Goal: Task Accomplishment & Management: Complete application form

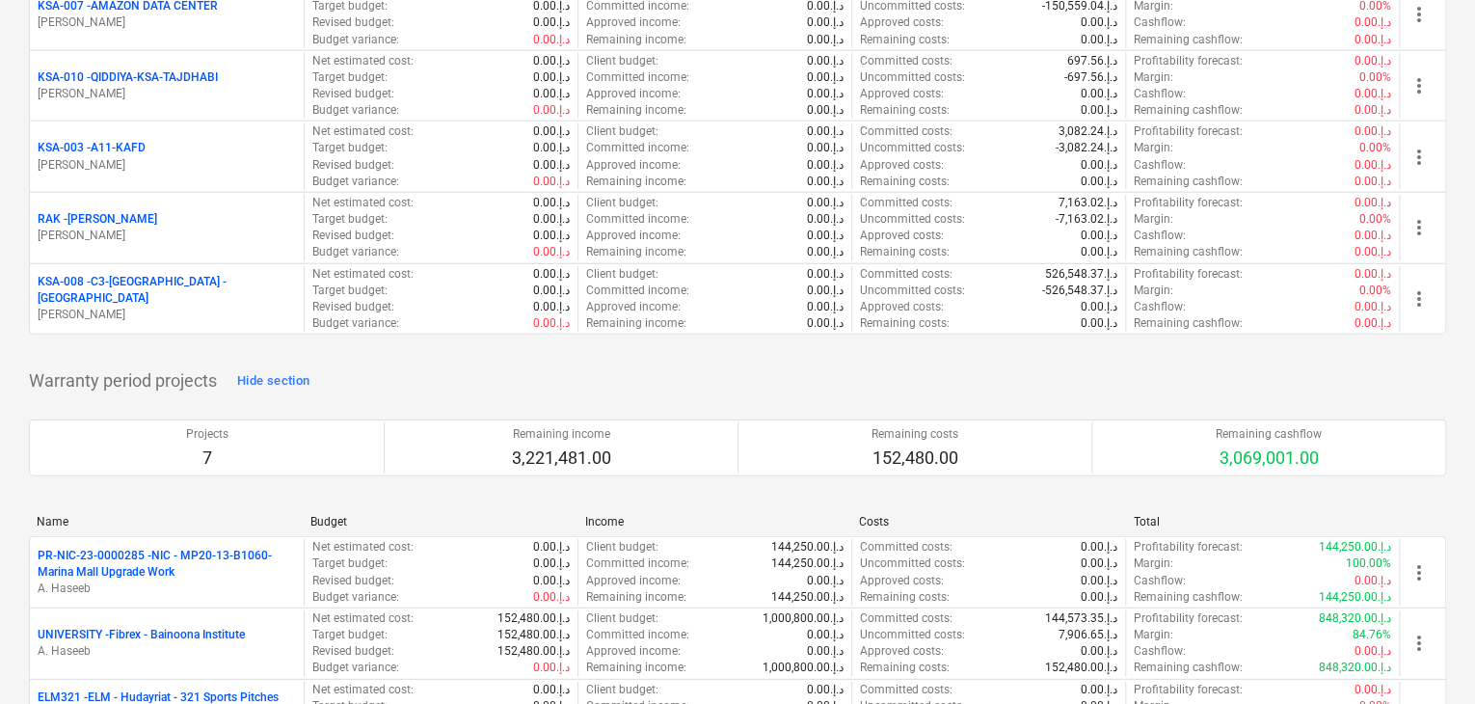
scroll to position [2507, 0]
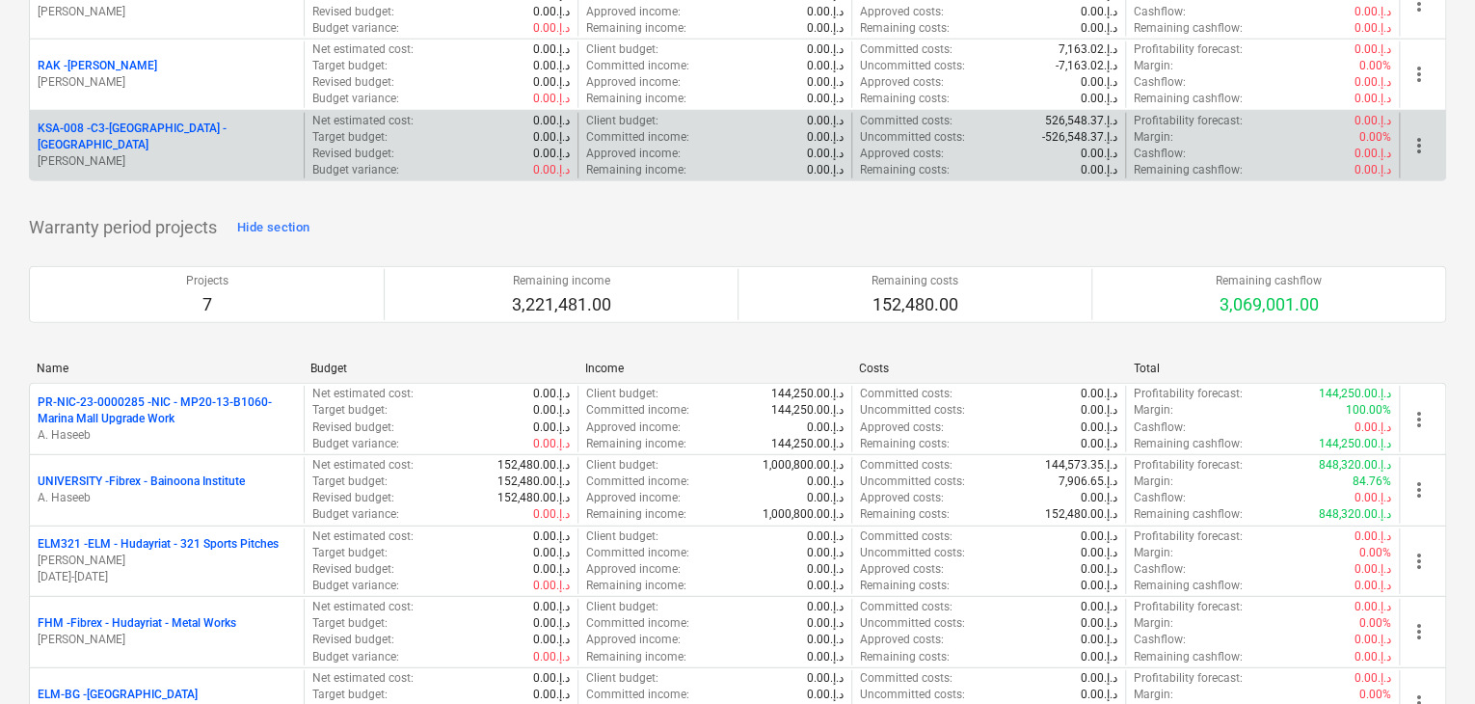
click at [186, 163] on div "KSA-008 - C3-[GEOGRAPHIC_DATA] -KSA [PERSON_NAME]" at bounding box center [167, 146] width 274 height 67
click at [187, 153] on p "[PERSON_NAME]" at bounding box center [167, 161] width 258 height 16
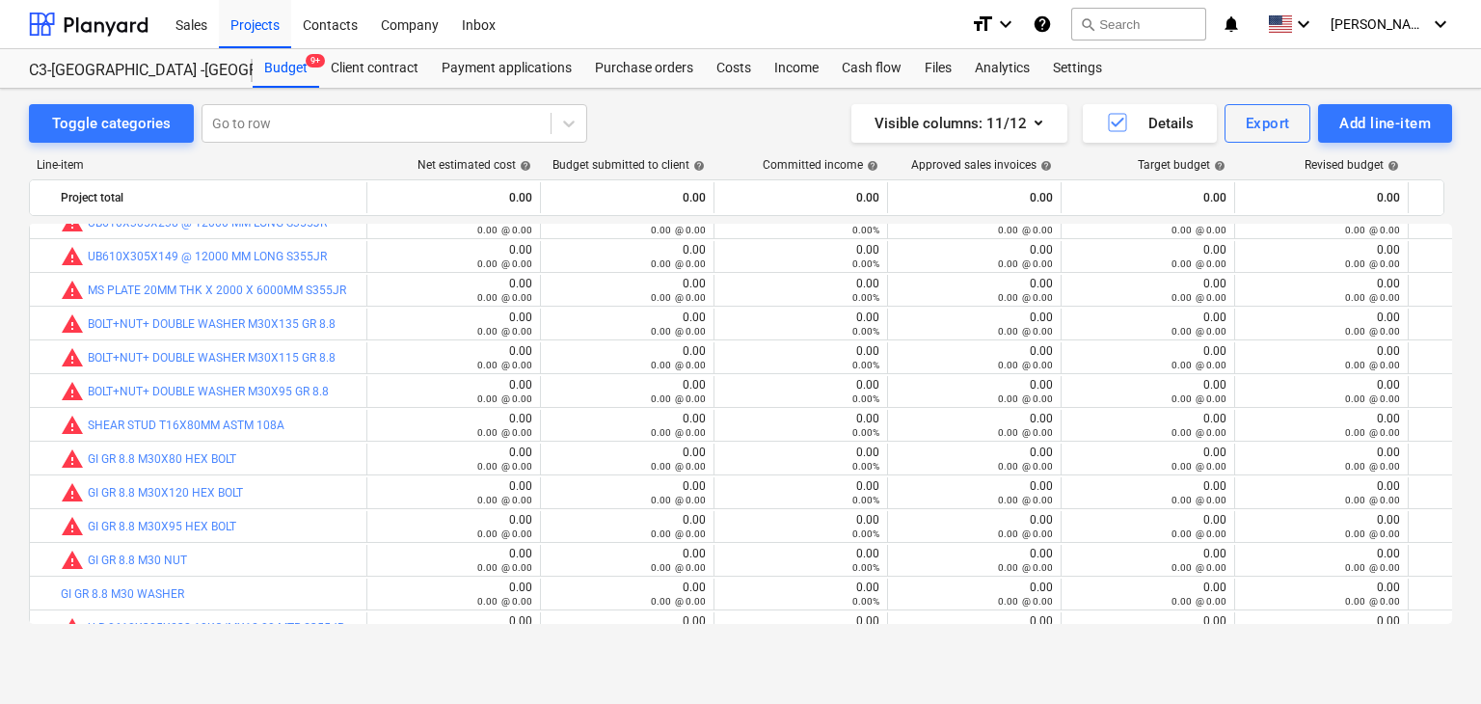
scroll to position [309, 0]
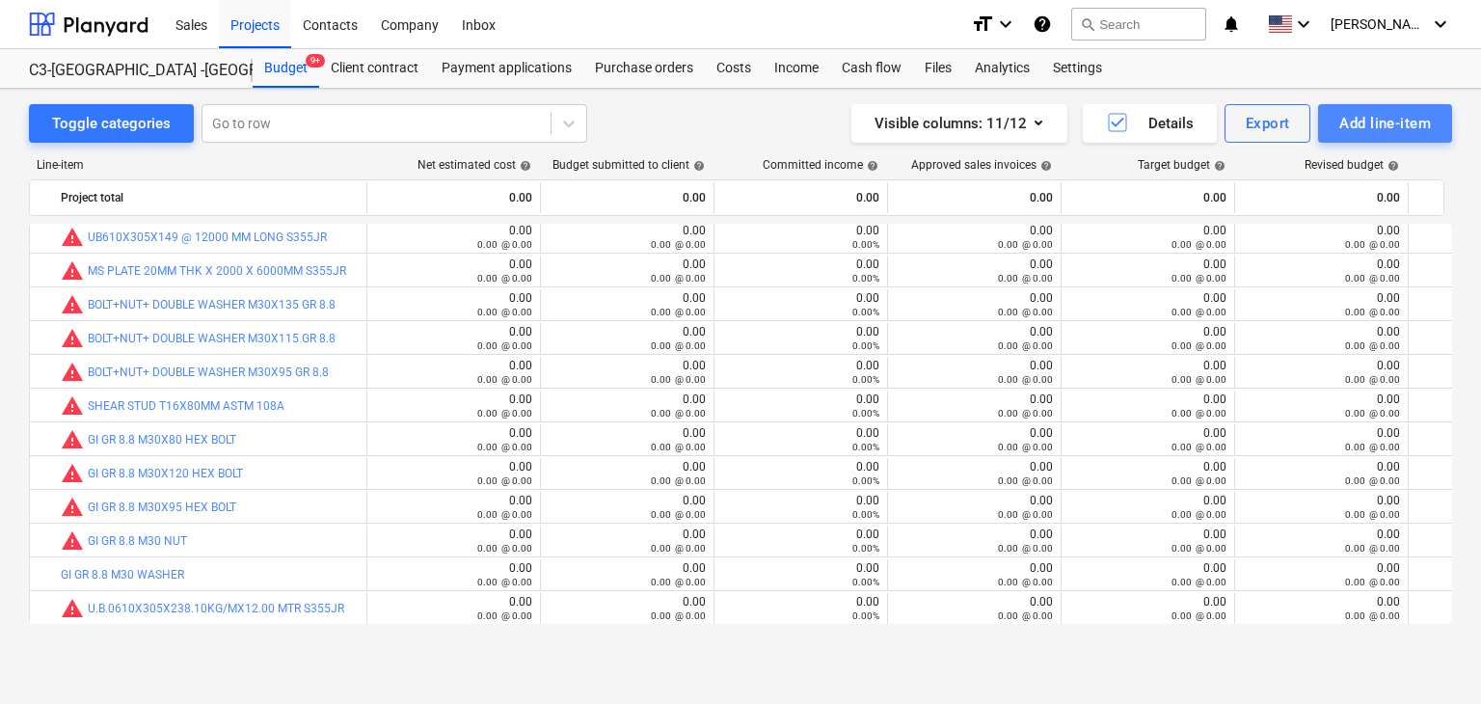
click at [1341, 124] on div "Add line-item" at bounding box center [1385, 123] width 92 height 25
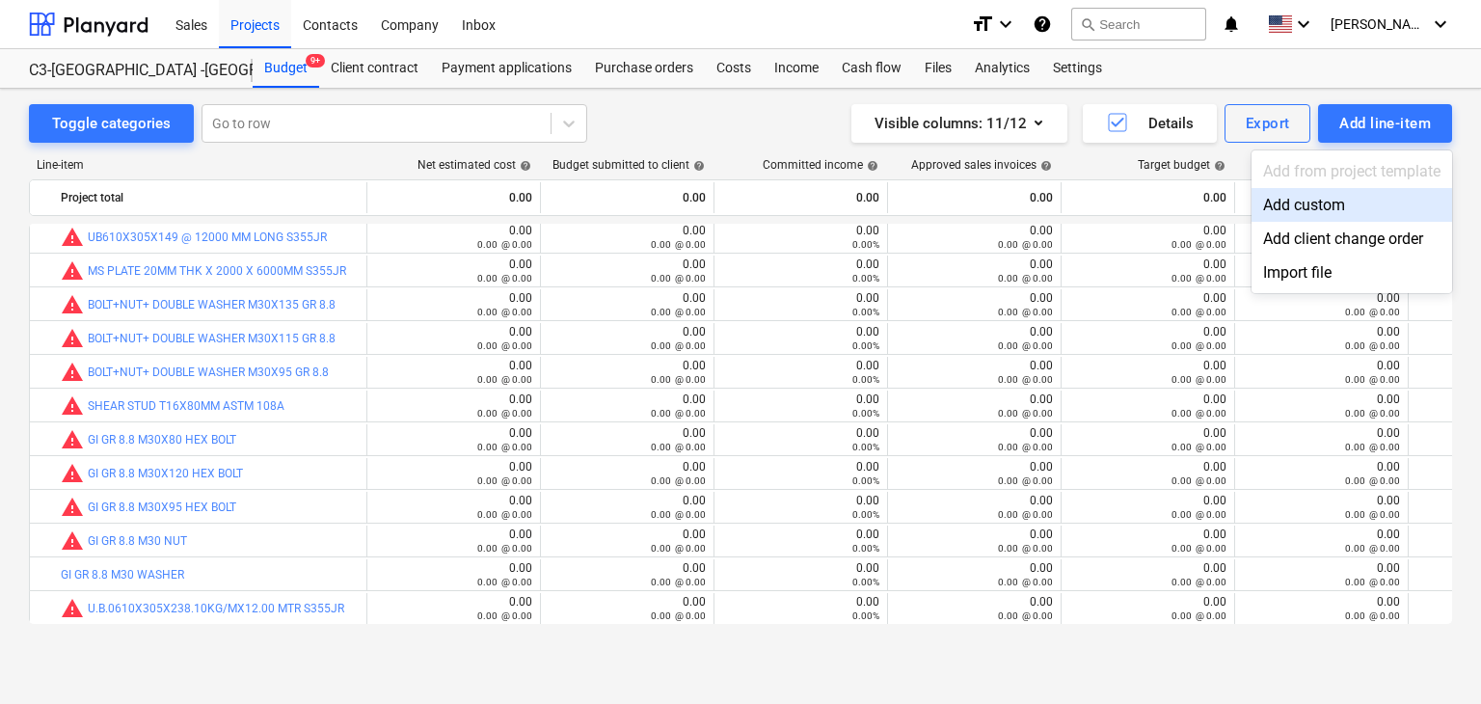
click at [1280, 202] on div "Add custom" at bounding box center [1352, 205] width 201 height 34
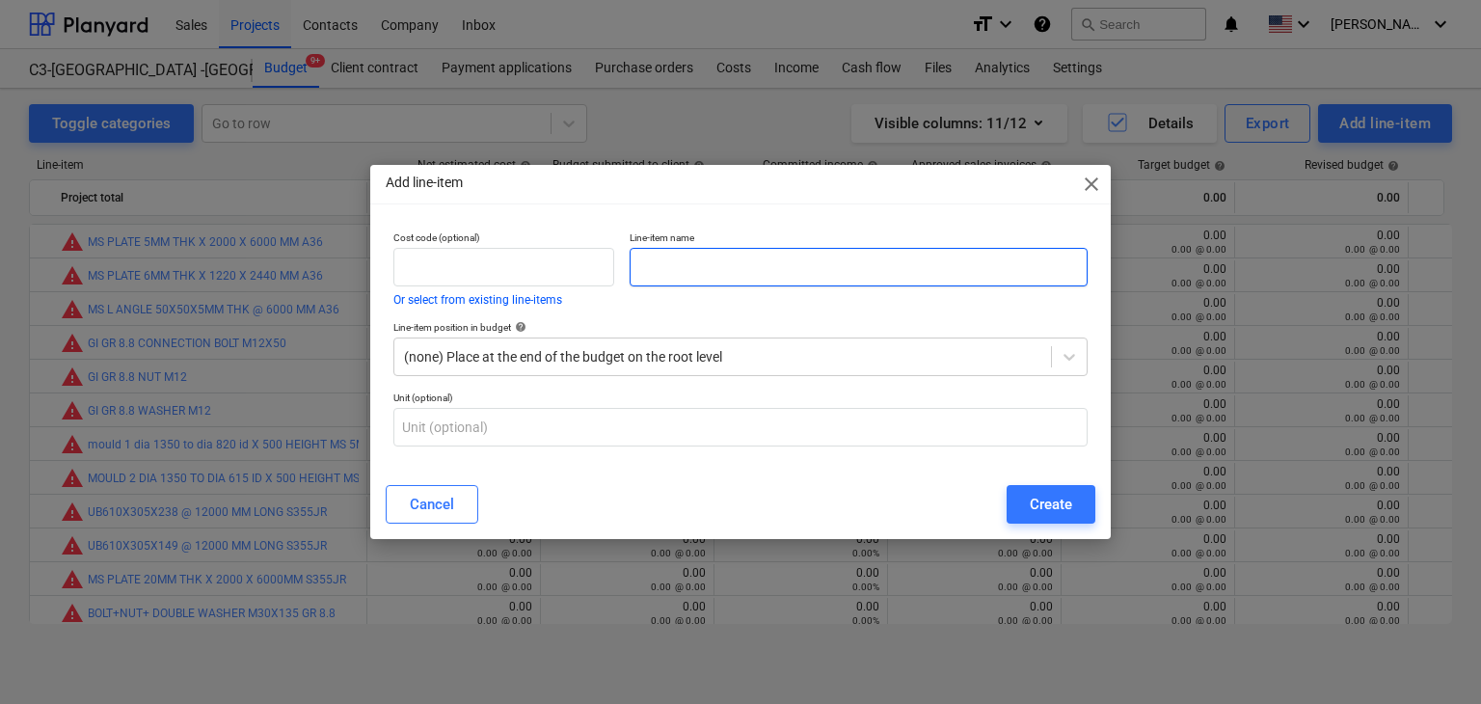
scroll to position [309, 0]
click at [681, 275] on input "text" at bounding box center [859, 267] width 458 height 39
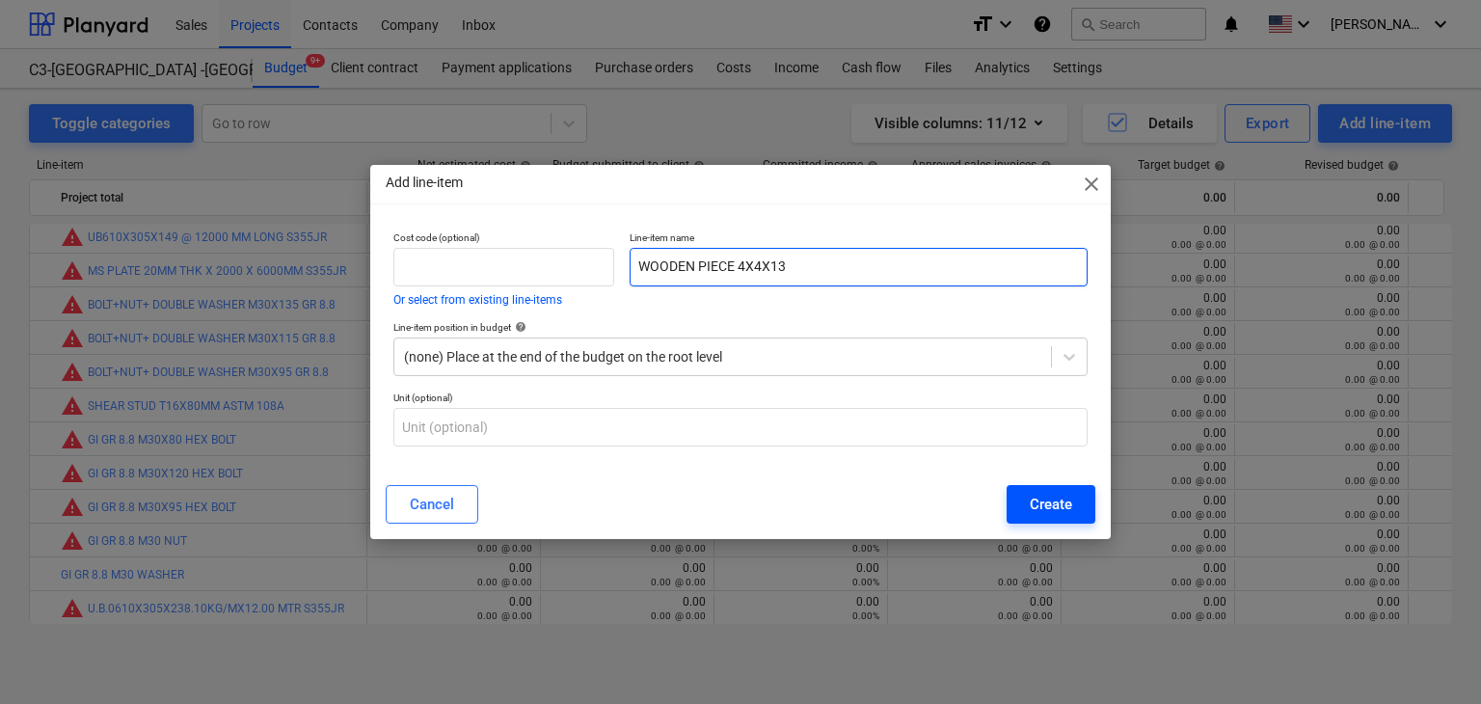
type input "WOODEN PIECE 4X4X13"
click at [1048, 500] on div "Create" at bounding box center [1051, 504] width 42 height 25
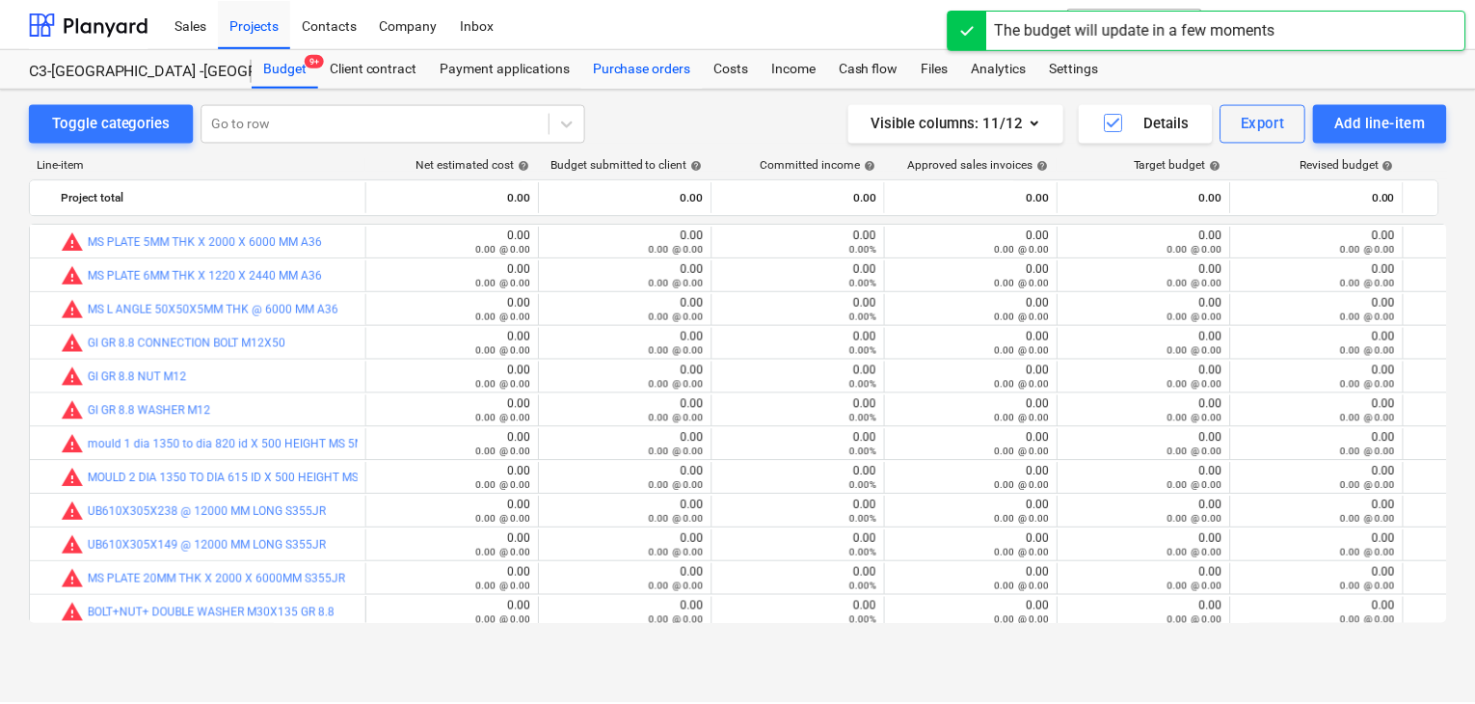
scroll to position [309, 0]
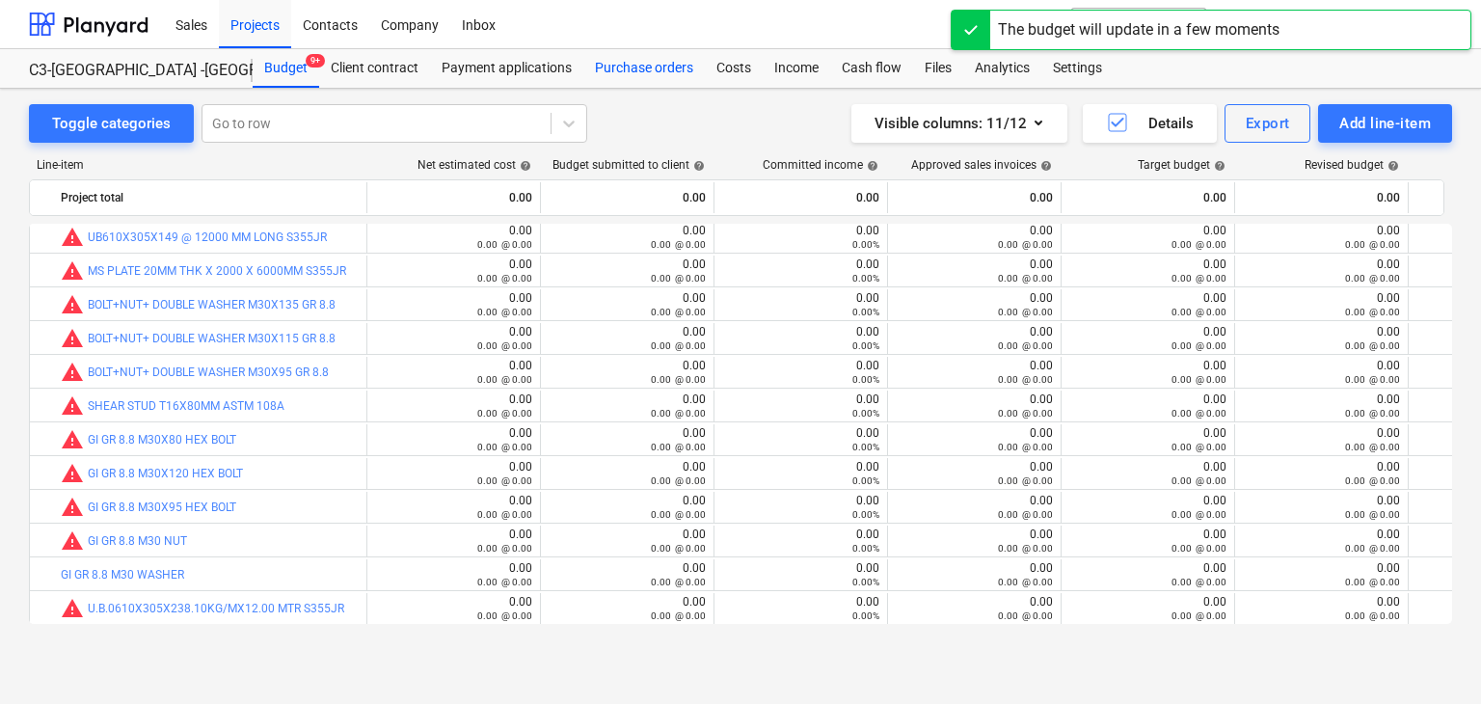
click at [632, 58] on div "Purchase orders" at bounding box center [644, 68] width 122 height 39
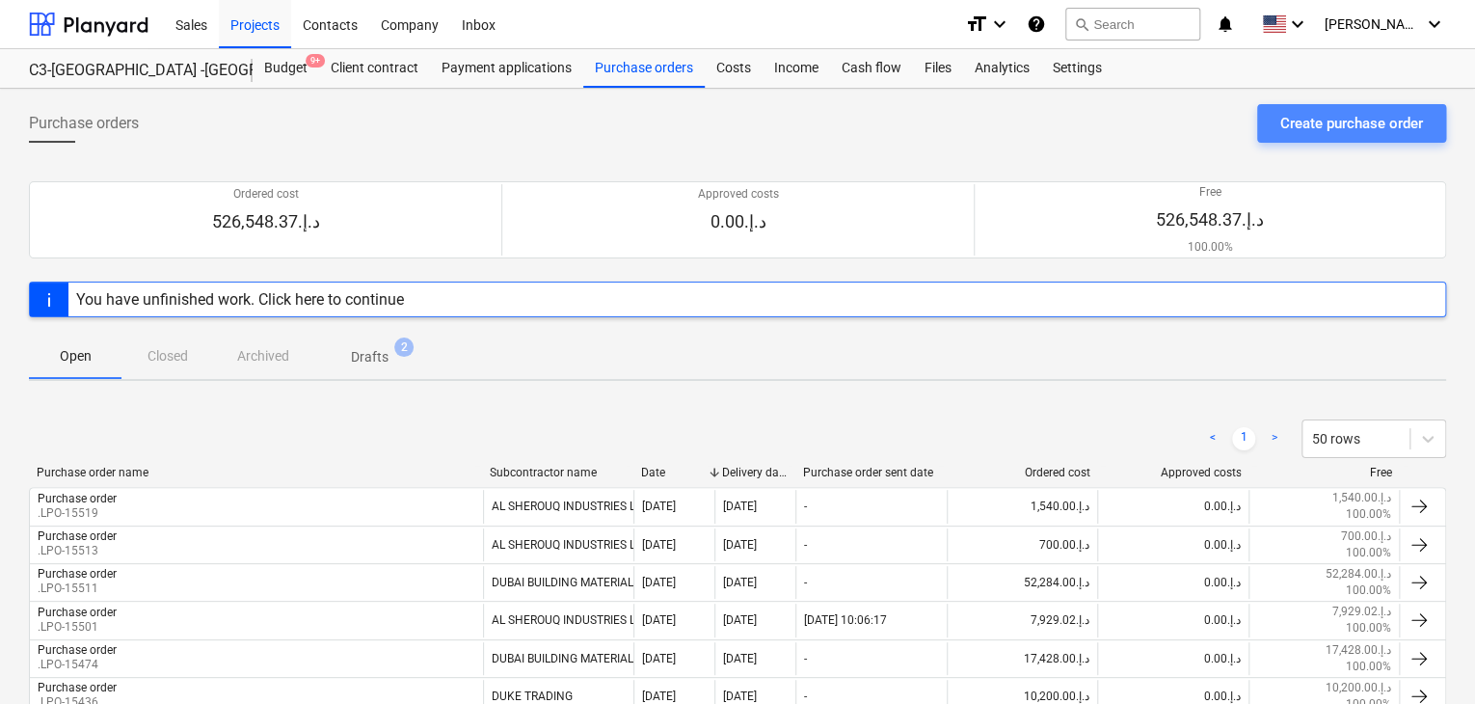
click at [1321, 111] on div "Create purchase order" at bounding box center [1352, 123] width 143 height 25
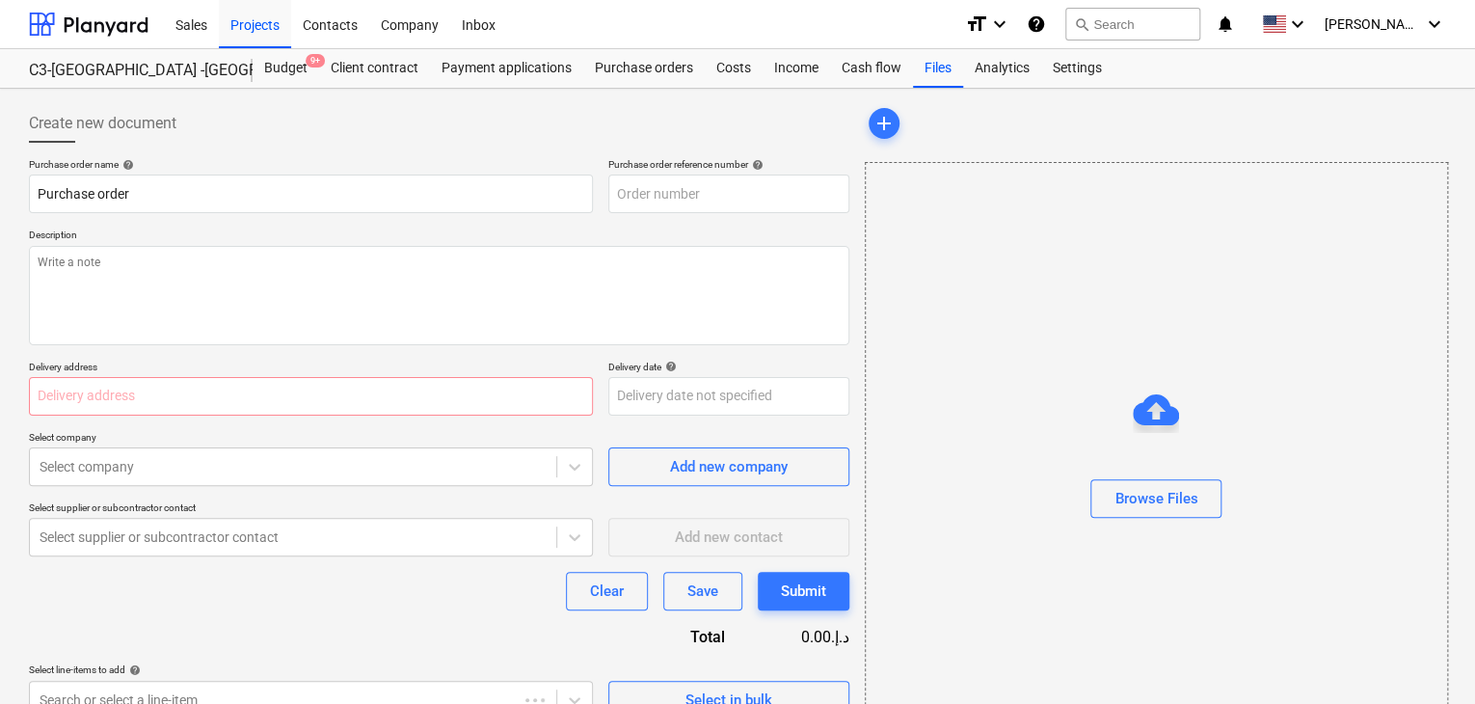
type textarea "x"
type input "KSA-008-PO-023"
click at [642, 225] on div "Purchase order name help Purchase order Purchase order reference number help KS…" at bounding box center [439, 438] width 821 height 561
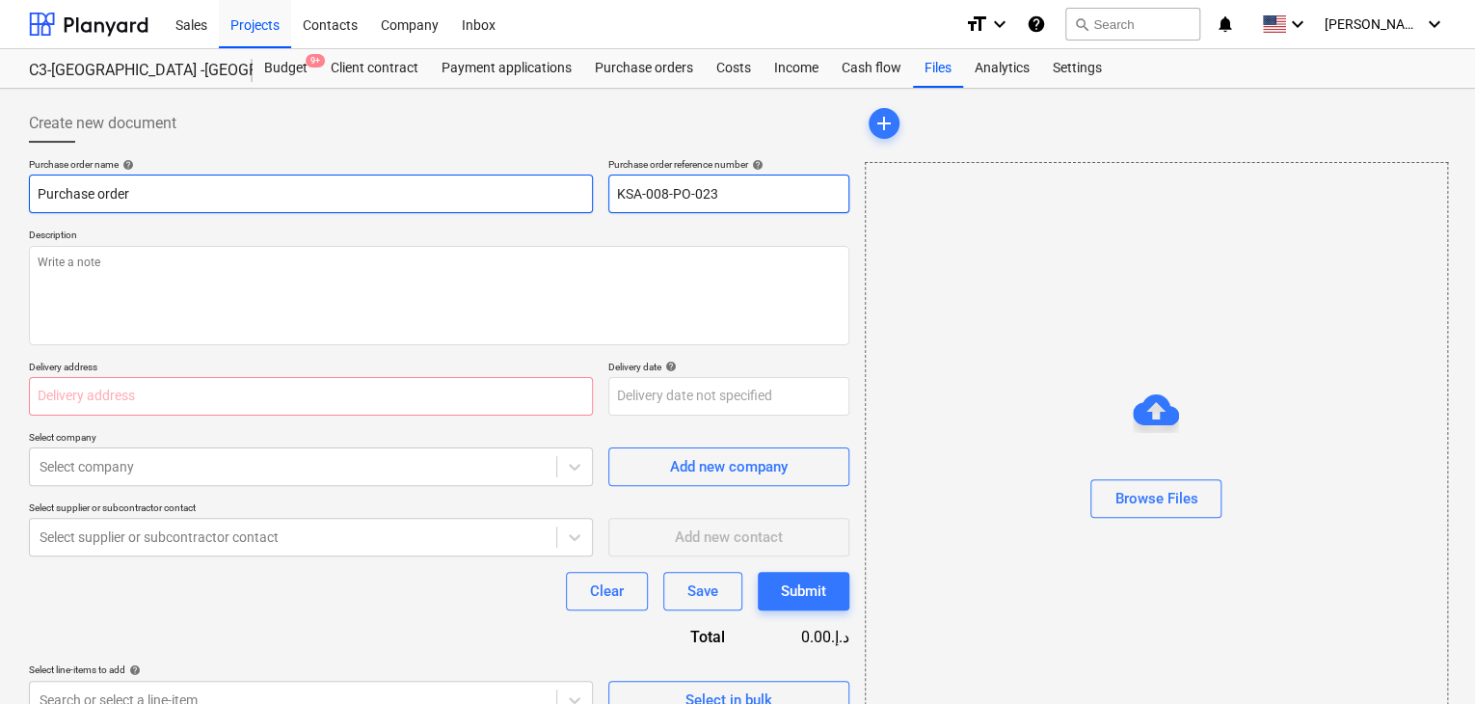
drag, startPoint x: 778, startPoint y: 195, endPoint x: 567, endPoint y: 195, distance: 211.2
click at [567, 195] on div "Purchase order name help Purchase order Purchase order reference number help KS…" at bounding box center [439, 185] width 821 height 55
type textarea "x"
type input "."
type textarea "x"
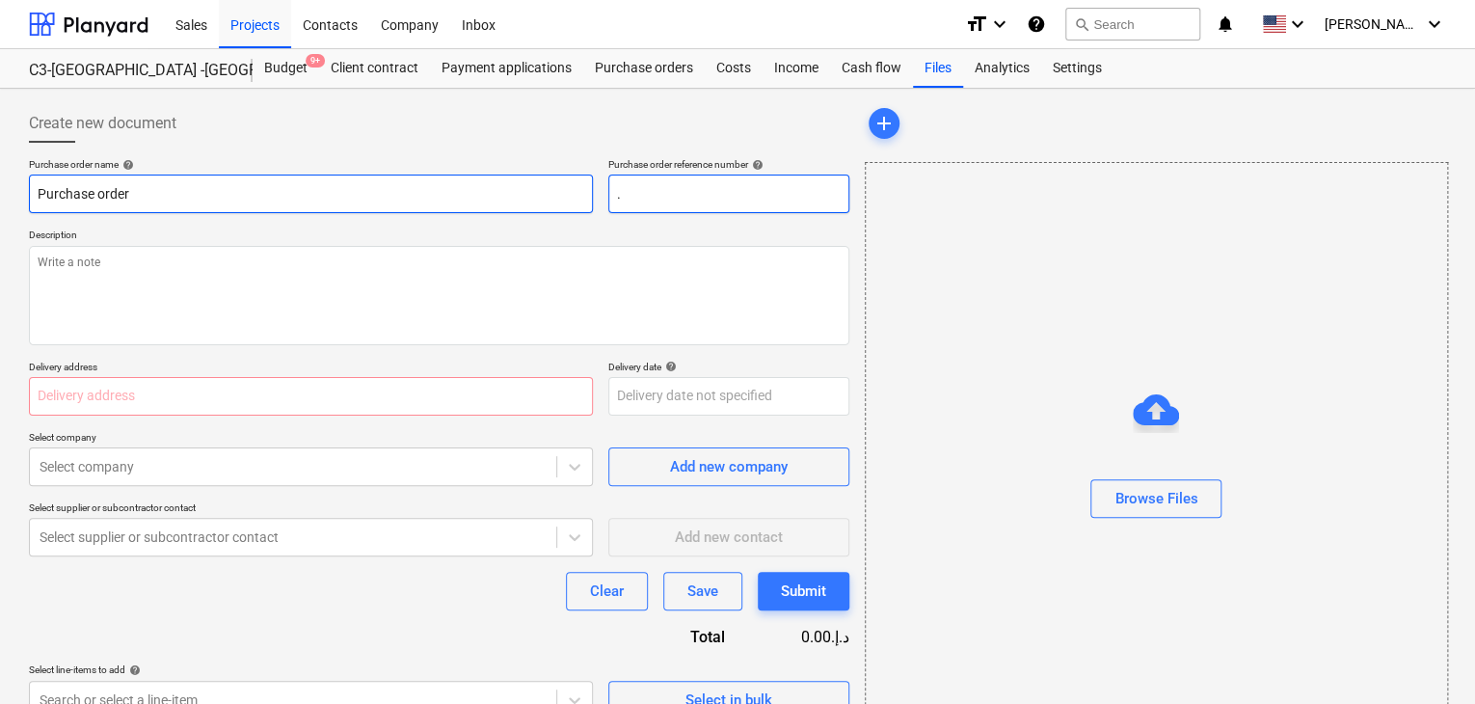
type input ".L"
type textarea "x"
type input ".LP"
type textarea "x"
type input ".LPO"
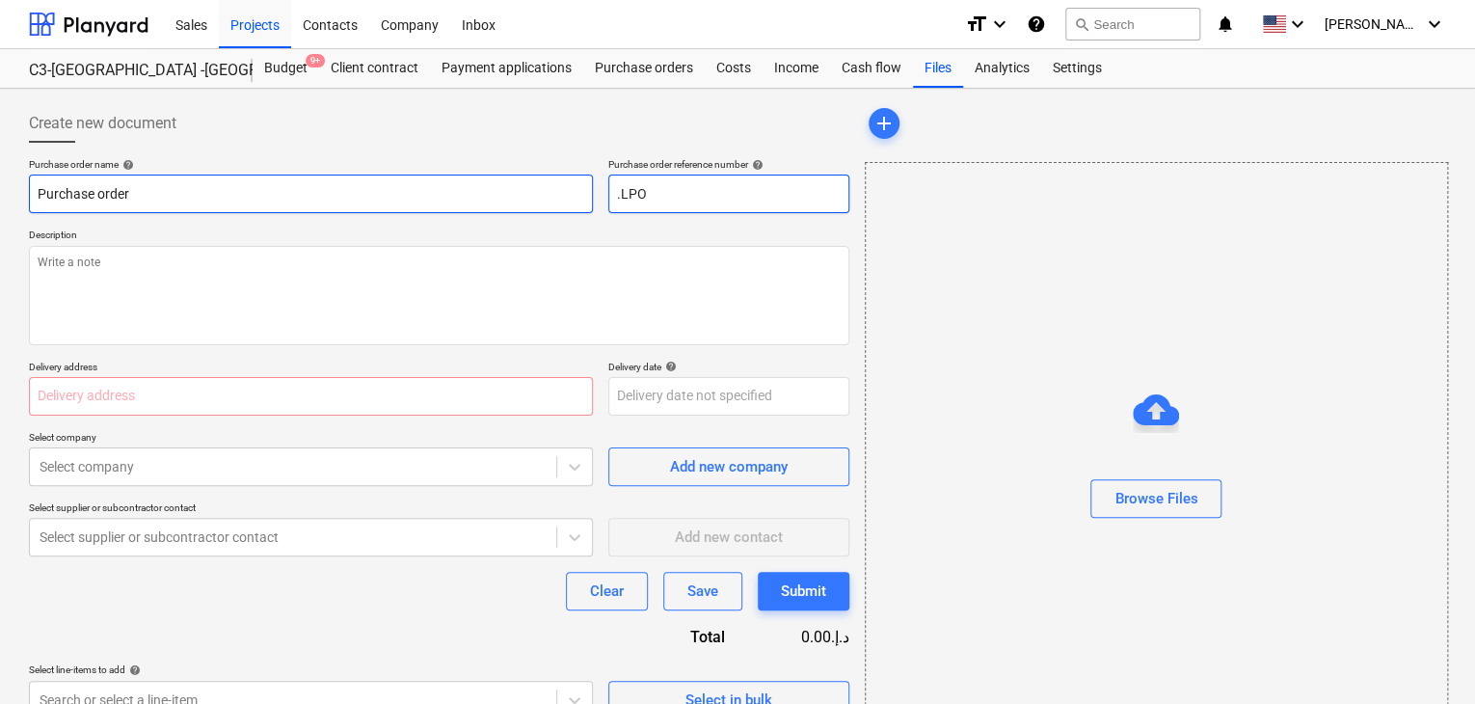
type textarea "x"
type input ".LPO-"
click at [567, 195] on input "Purchase order" at bounding box center [311, 194] width 564 height 39
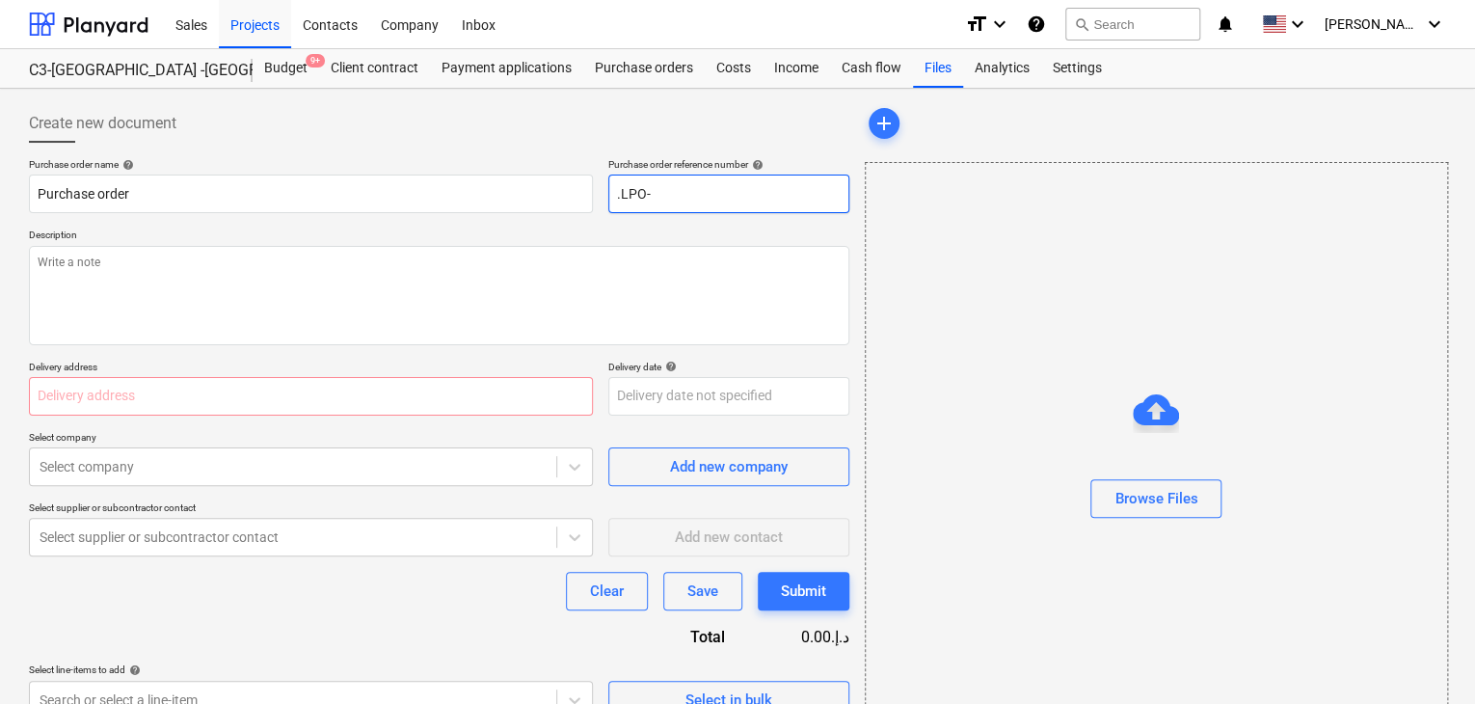
drag, startPoint x: 567, startPoint y: 195, endPoint x: 749, endPoint y: 182, distance: 182.7
click at [749, 182] on input ".LPO-" at bounding box center [728, 194] width 241 height 39
type textarea "x"
type input ".LPO-1"
type textarea "x"
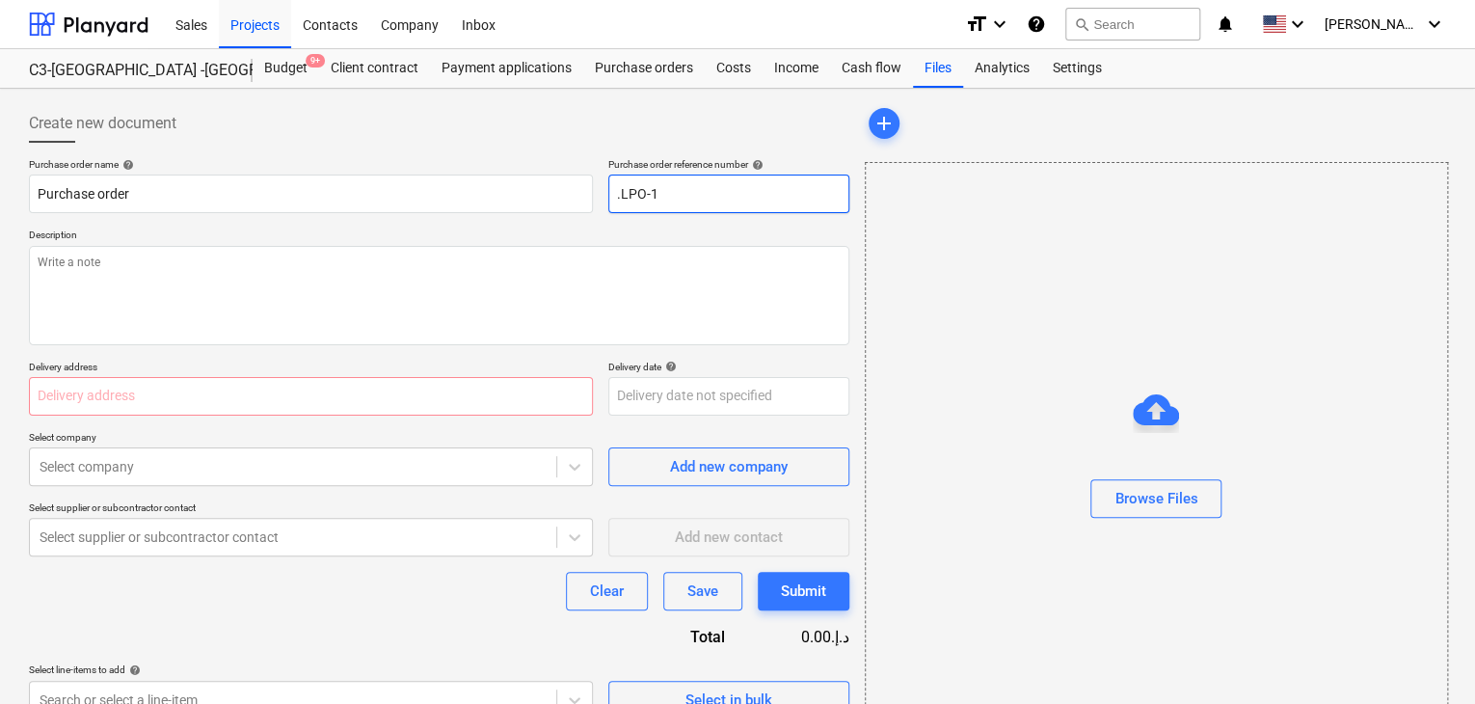
type input ".LPO-15"
type textarea "x"
type input ".LPO-156"
type textarea "x"
type input ".LPO-1567"
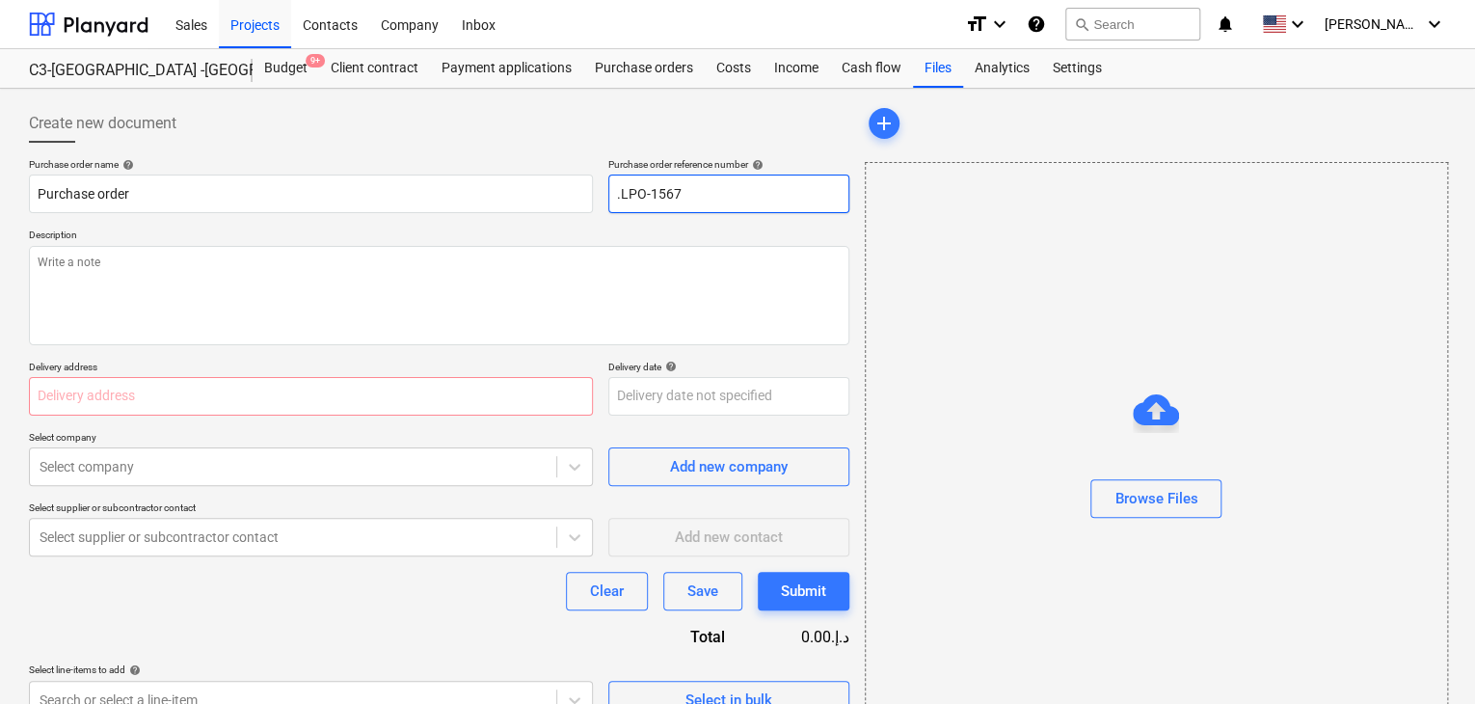
type textarea "x"
type input ".LPO-15674"
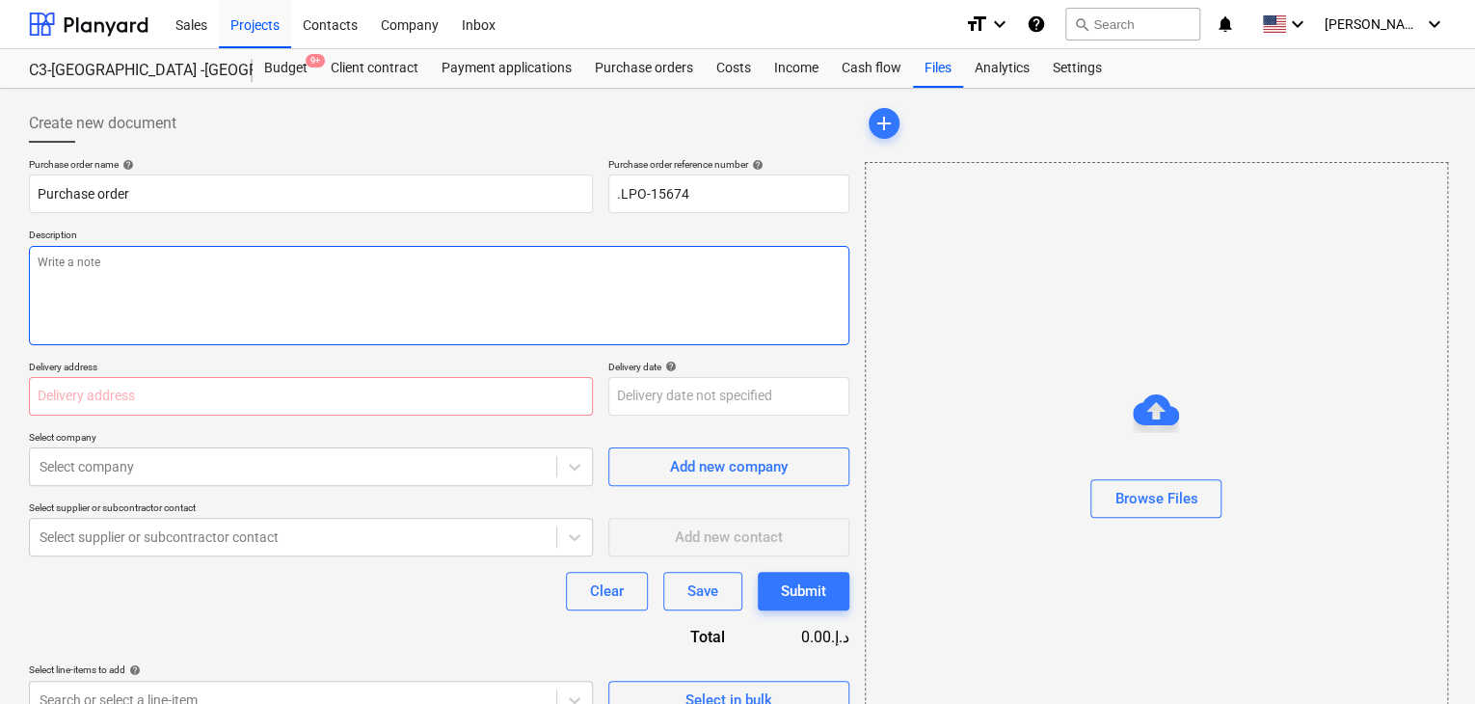
click at [439, 263] on textarea at bounding box center [439, 295] width 821 height 99
type textarea "x"
type textarea "0"
type textarea "x"
type textarea "06"
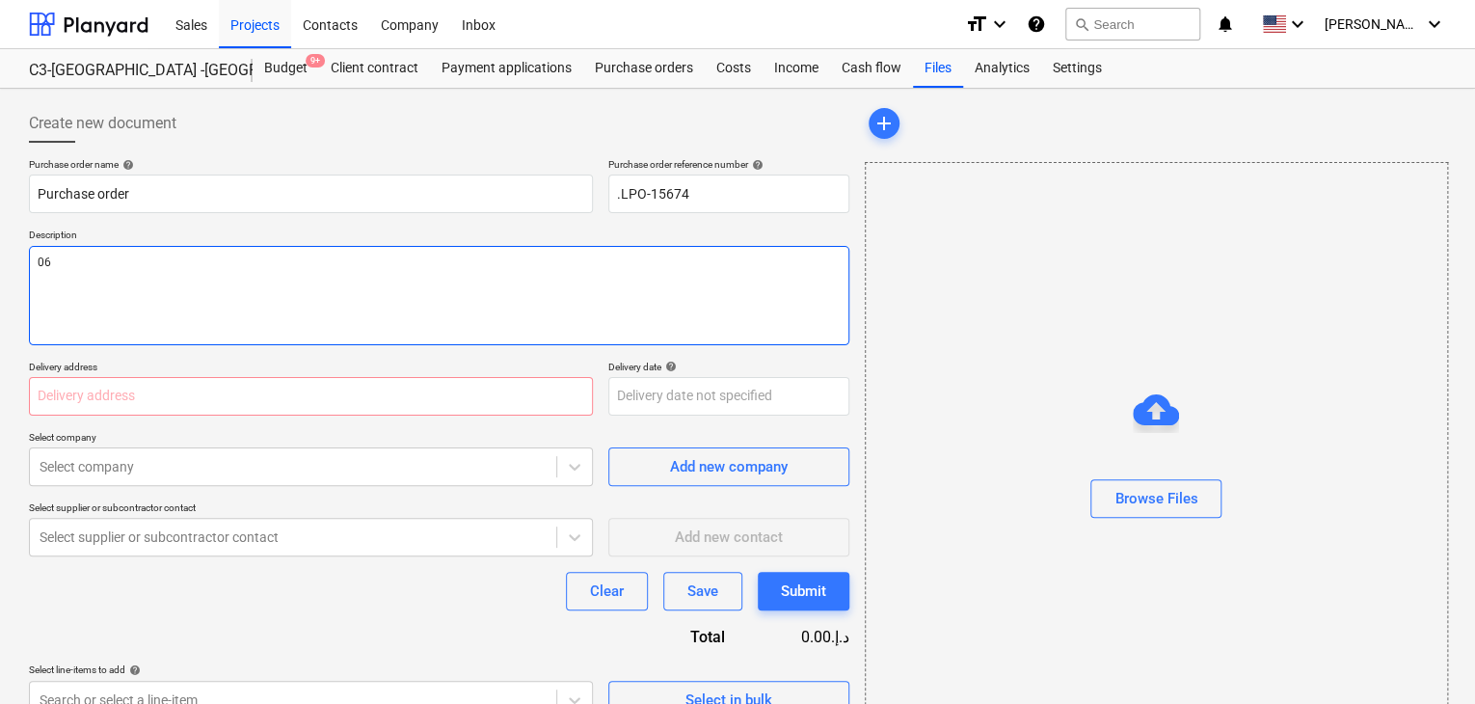
type textarea "x"
type textarea "06/"
type textarea "x"
type textarea "06/O"
type textarea "x"
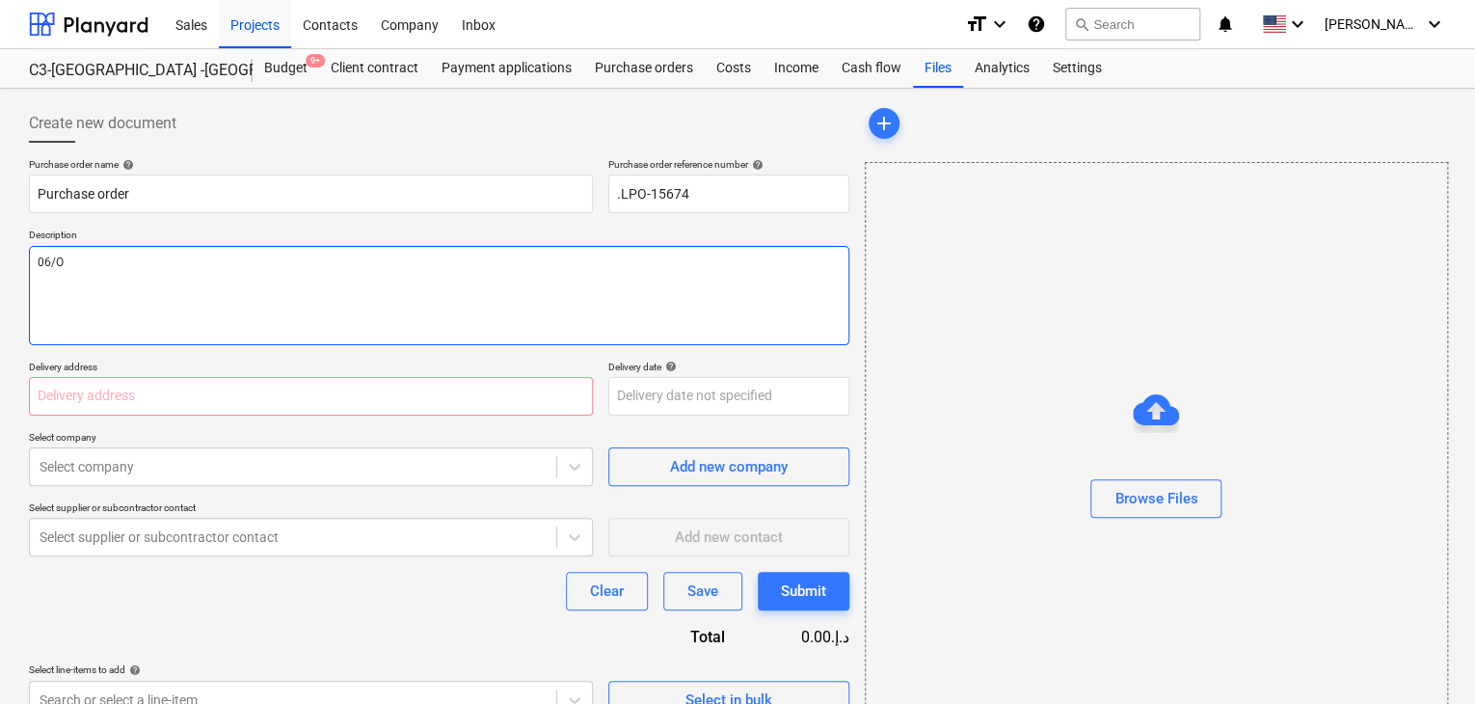
type textarea "06/OC"
type textarea "x"
type textarea "06/OCT"
type textarea "x"
type textarea "06/OCT/"
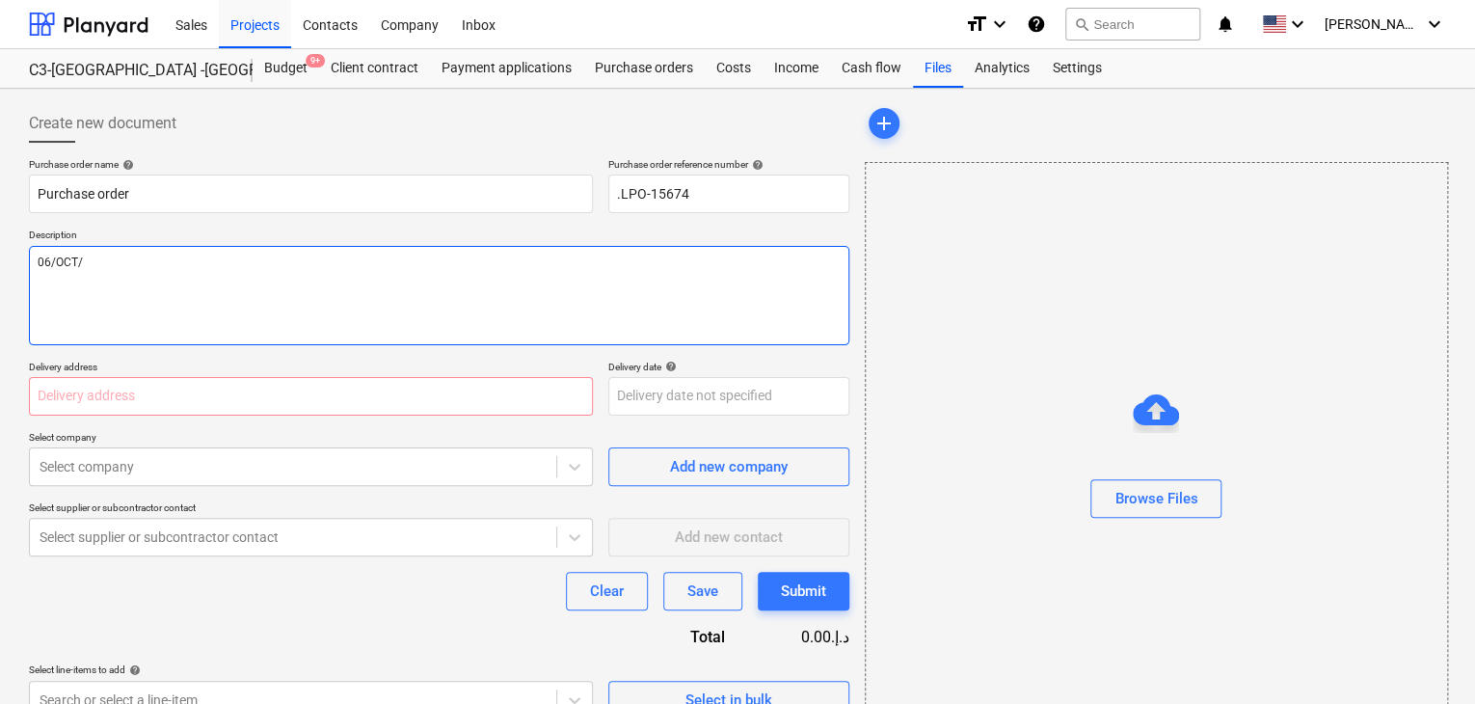
type textarea "x"
type textarea "06/[DATE]"
type textarea "x"
type textarea "[DATE]"
type textarea "x"
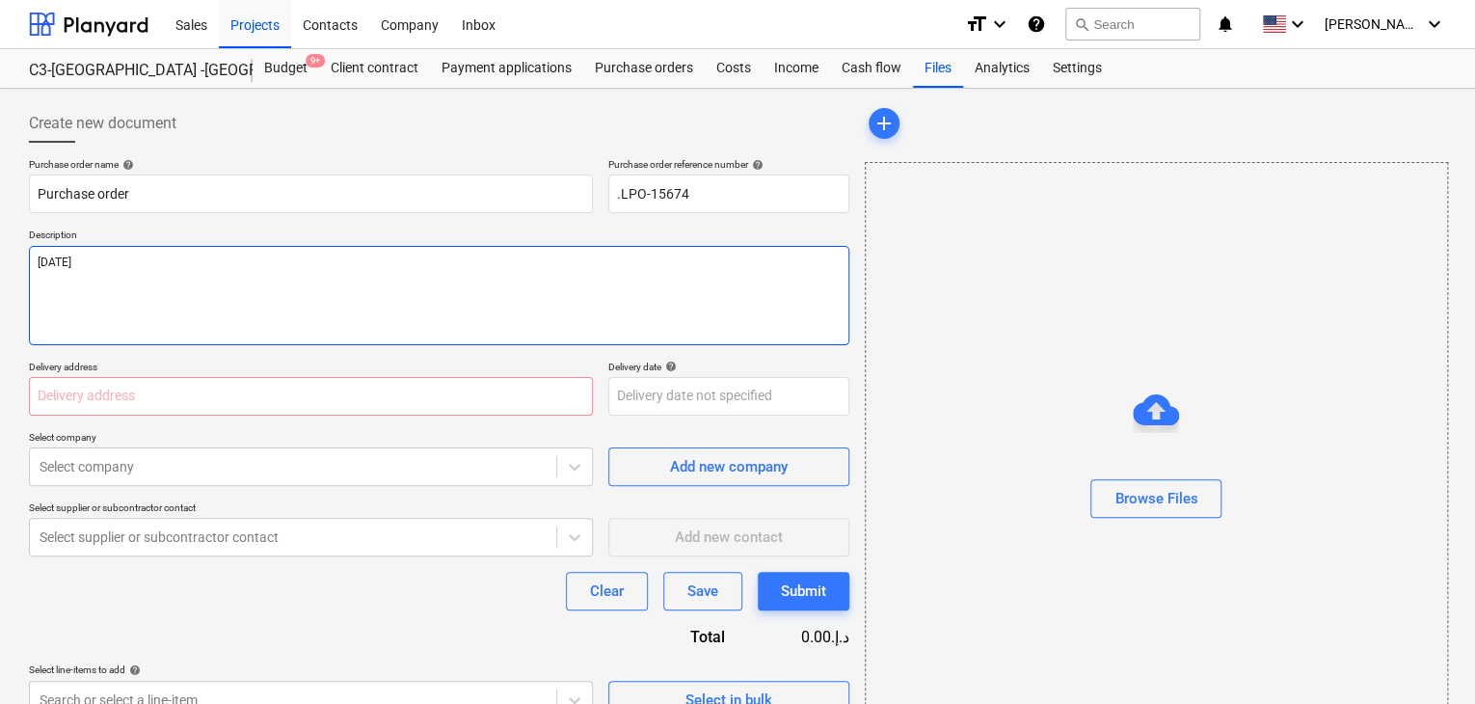
type textarea "[DATE]"
type textarea "x"
type textarea "[DATE]"
click at [128, 410] on input "text" at bounding box center [311, 396] width 564 height 39
type textarea "x"
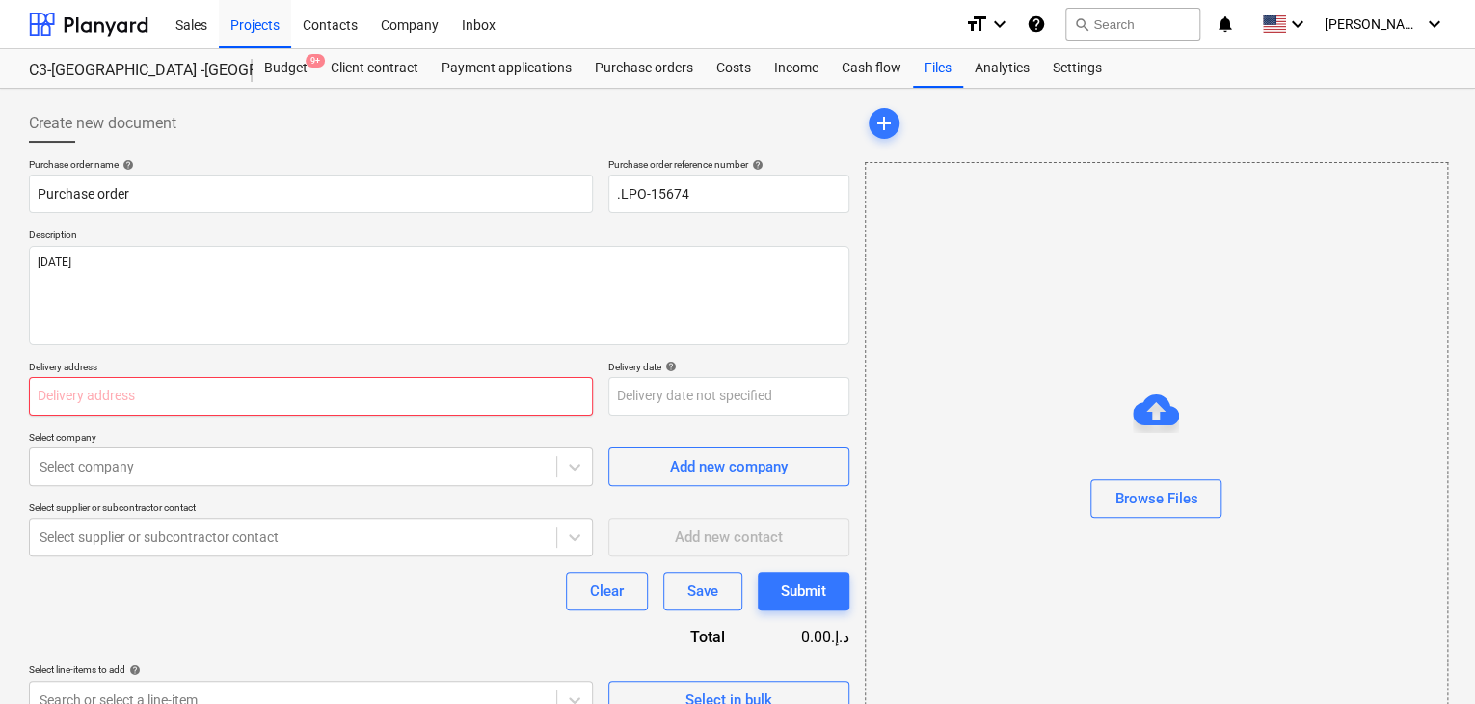
type input "L"
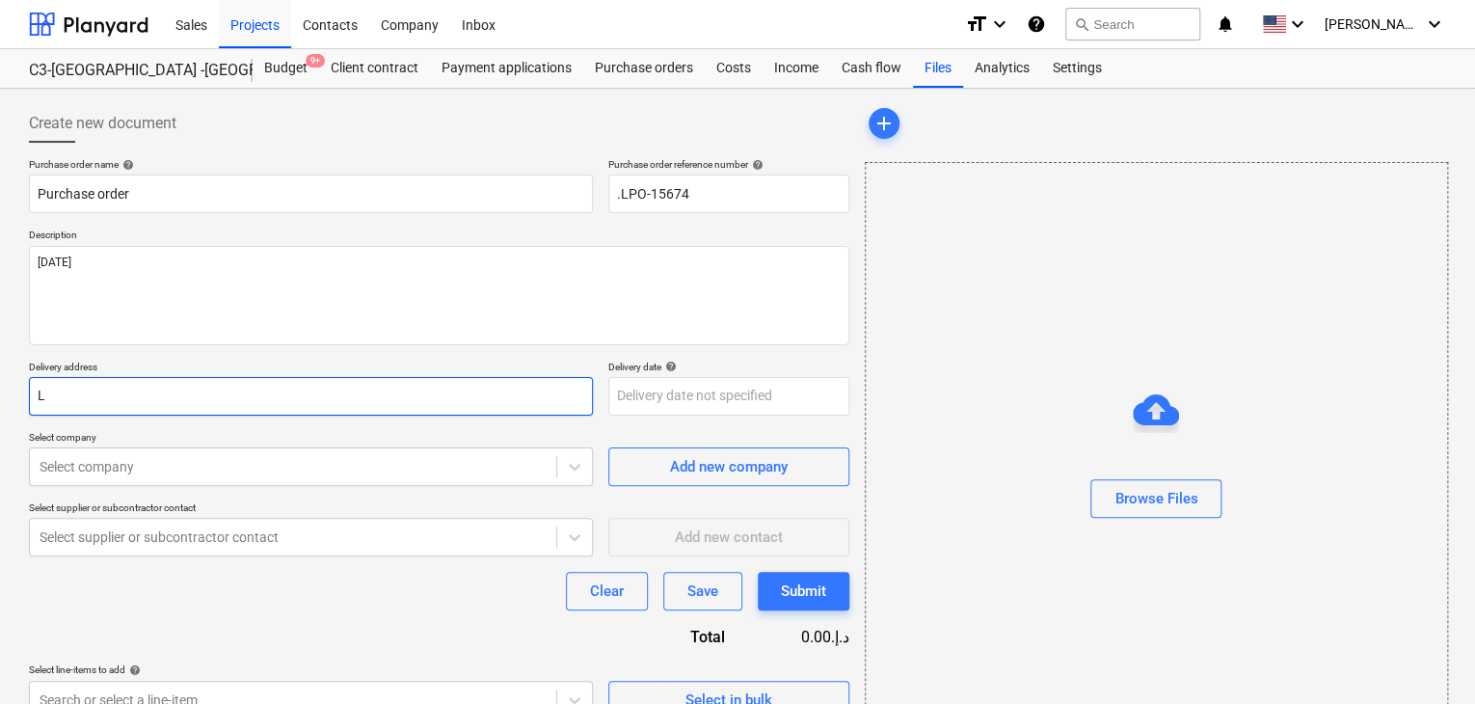
type textarea "x"
type input "LU"
type textarea "x"
type input "LUC"
type textarea "x"
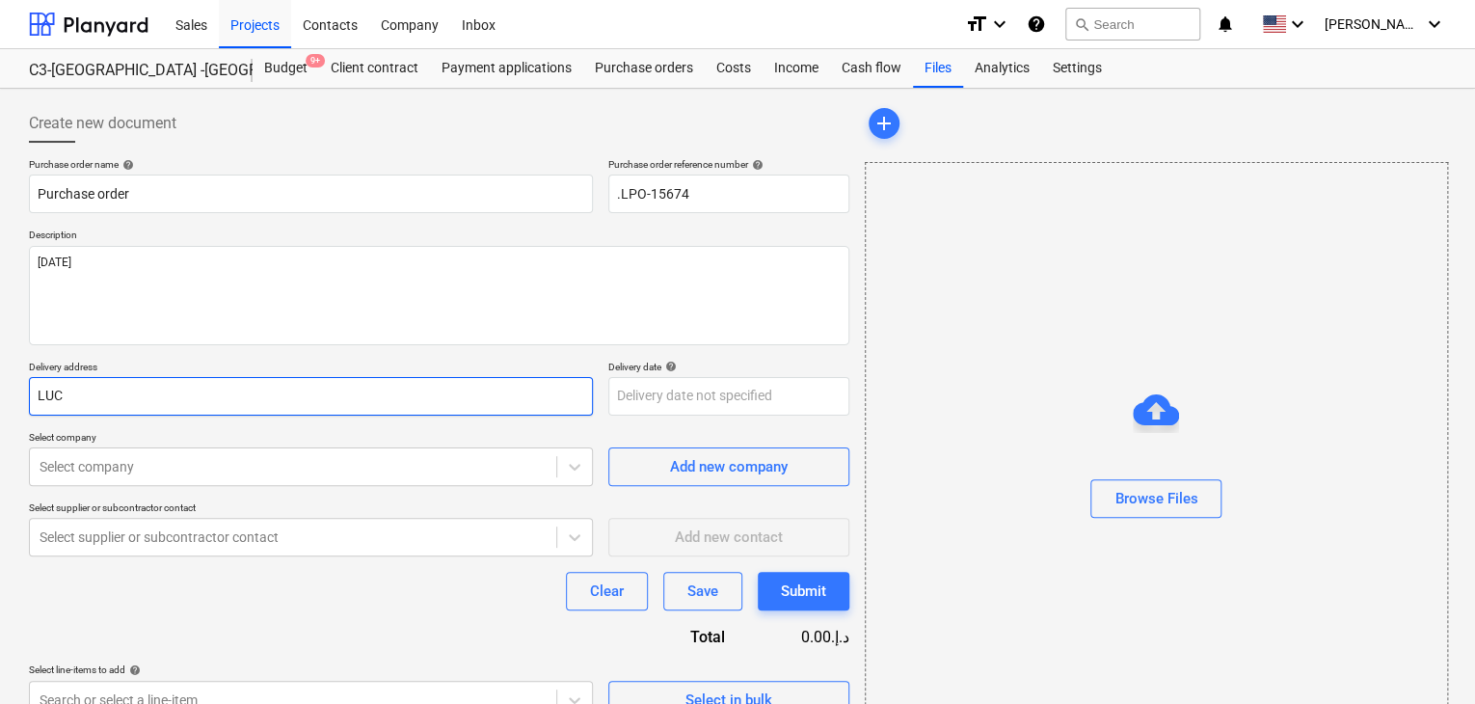
type input "LUCK"
type textarea "x"
type input "LUCKY"
type textarea "x"
type input "LUCKY"
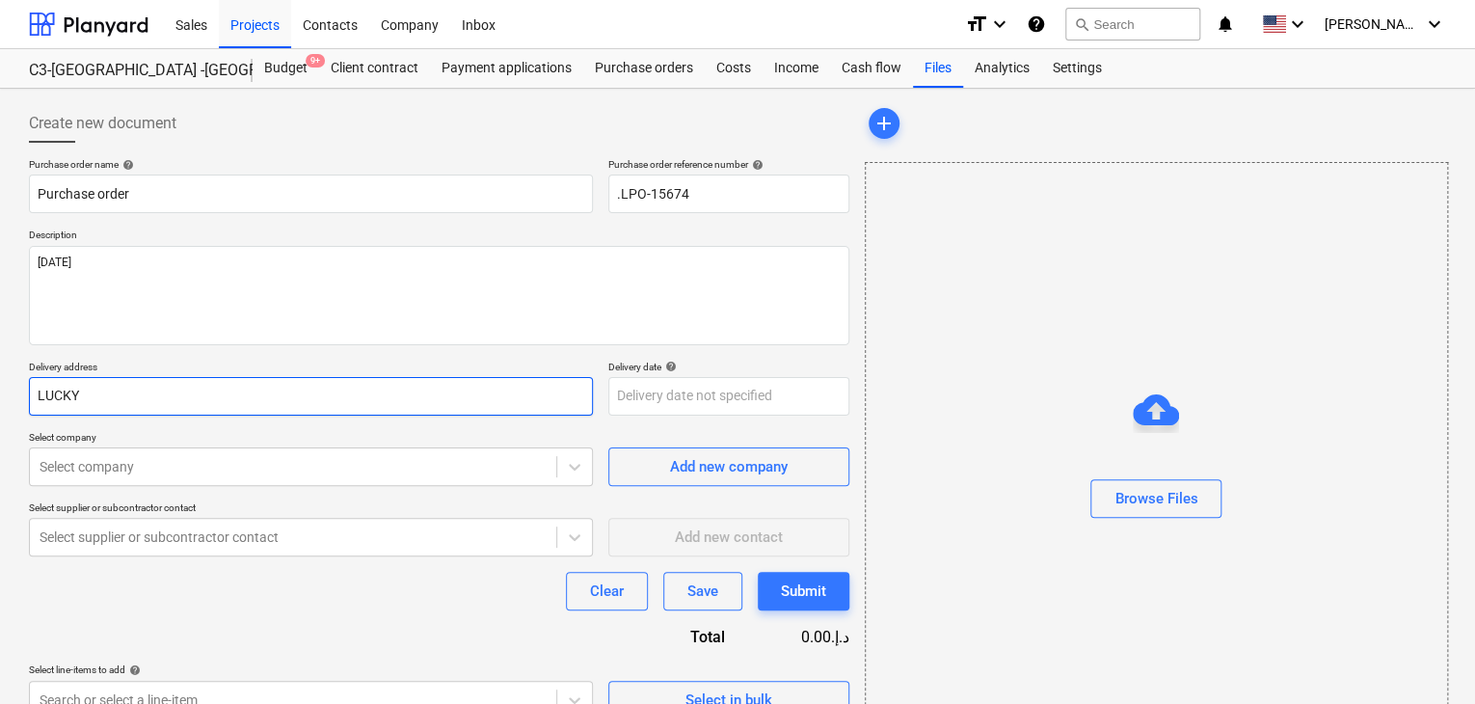
type textarea "x"
type input "LUCKY E"
type textarea "x"
type input "LUCKY EN"
type textarea "x"
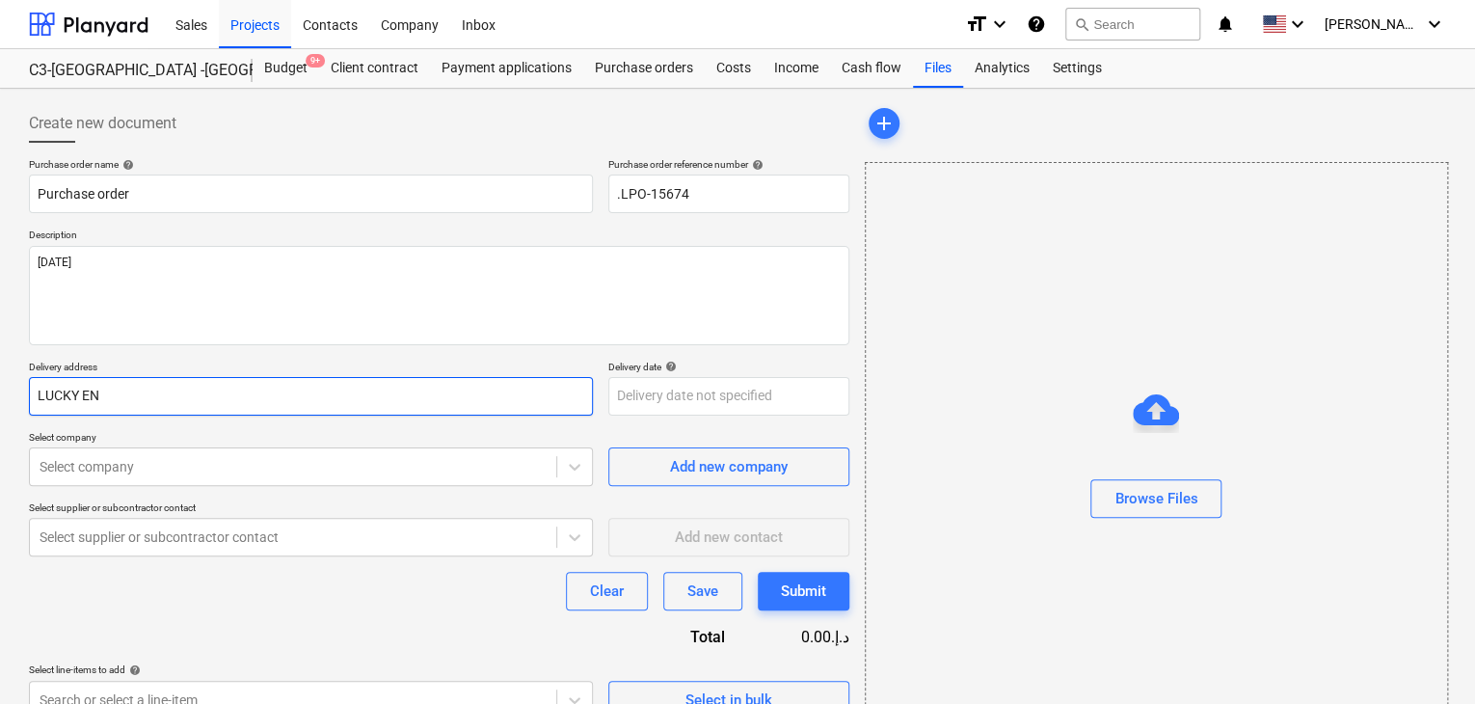
type input "LUCKY ENG"
type textarea "x"
type input "LUCKY ENGI"
type textarea "x"
type input "LUCKY ENGIN"
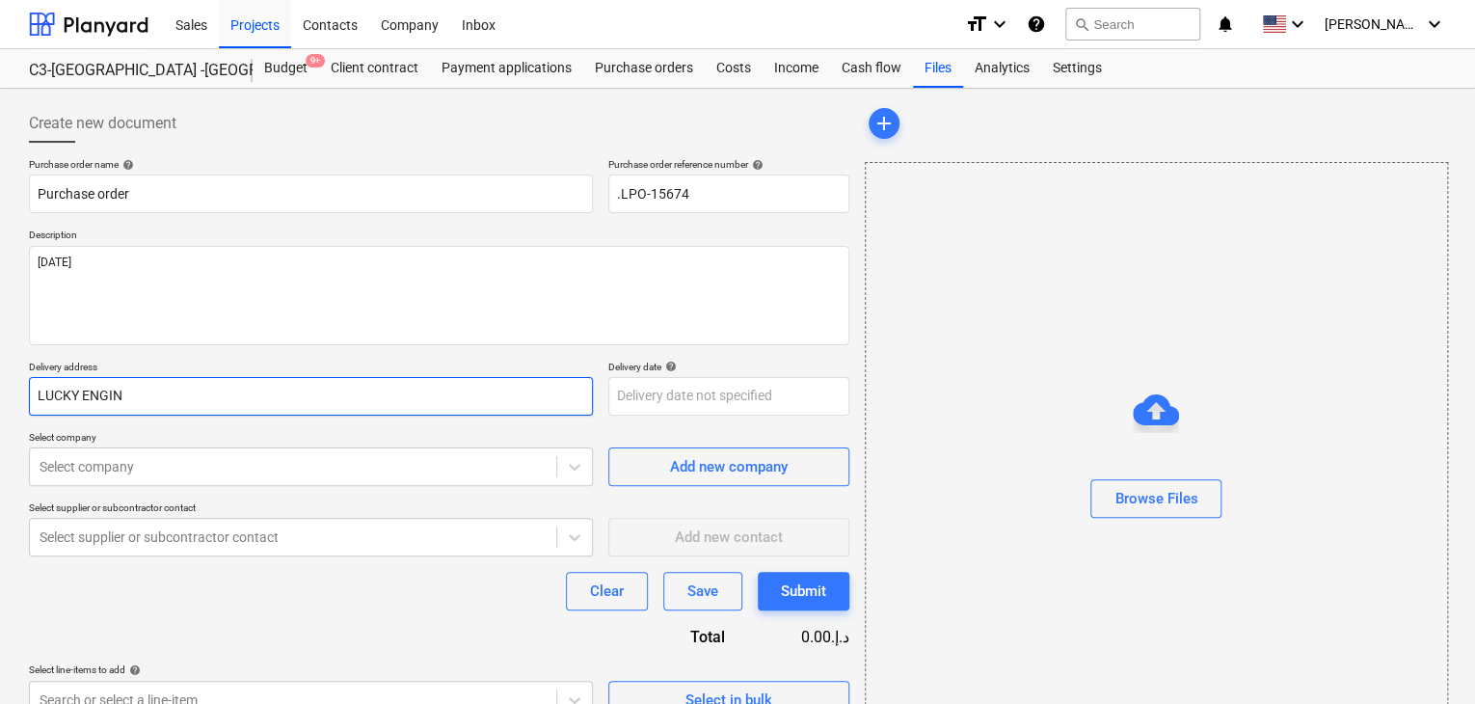
type textarea "x"
type input "LUCKY ENGINE"
type textarea "x"
type input "LUCKY ENGINEE"
type textarea "x"
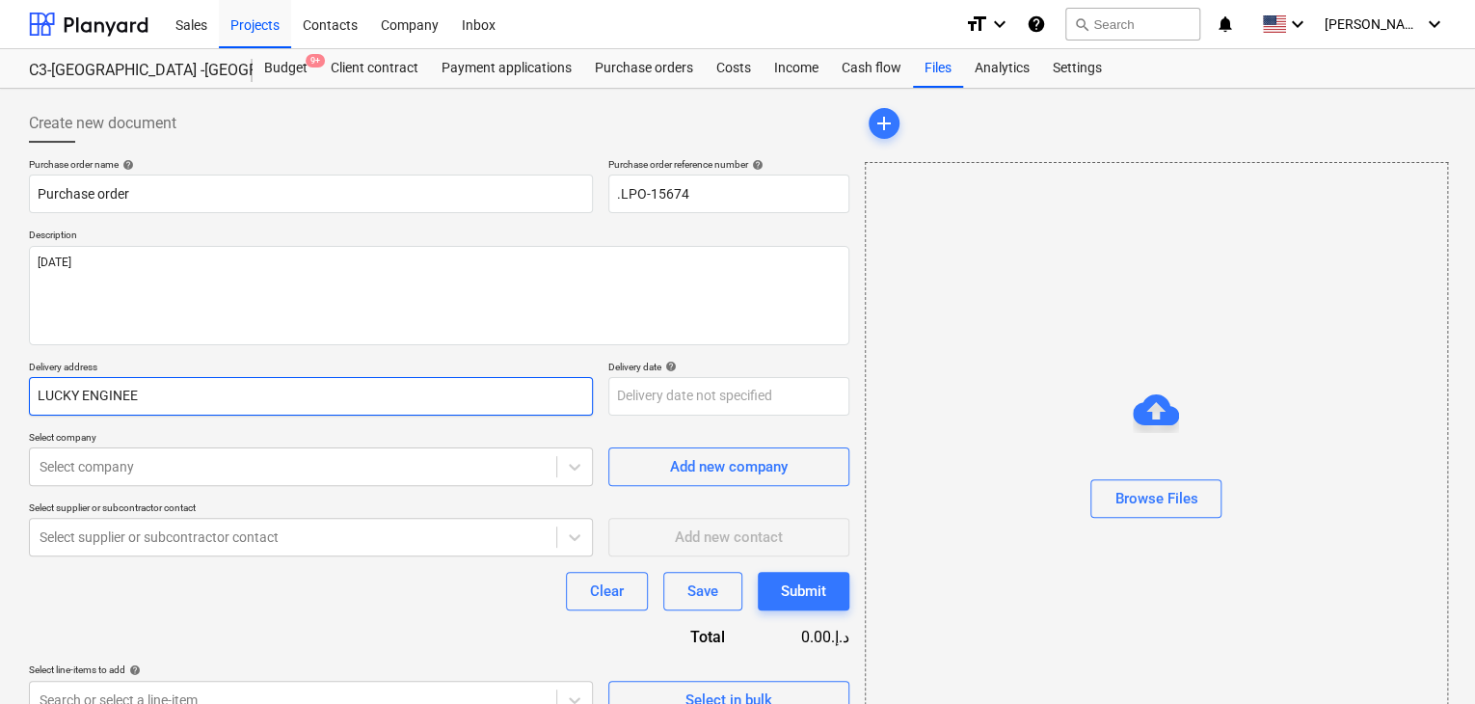
type input "LUCKY ENGINEER"
type textarea "x"
type input "LUCKY ENGINEERI"
type textarea "x"
type input "LUCKY ENGINEERIN"
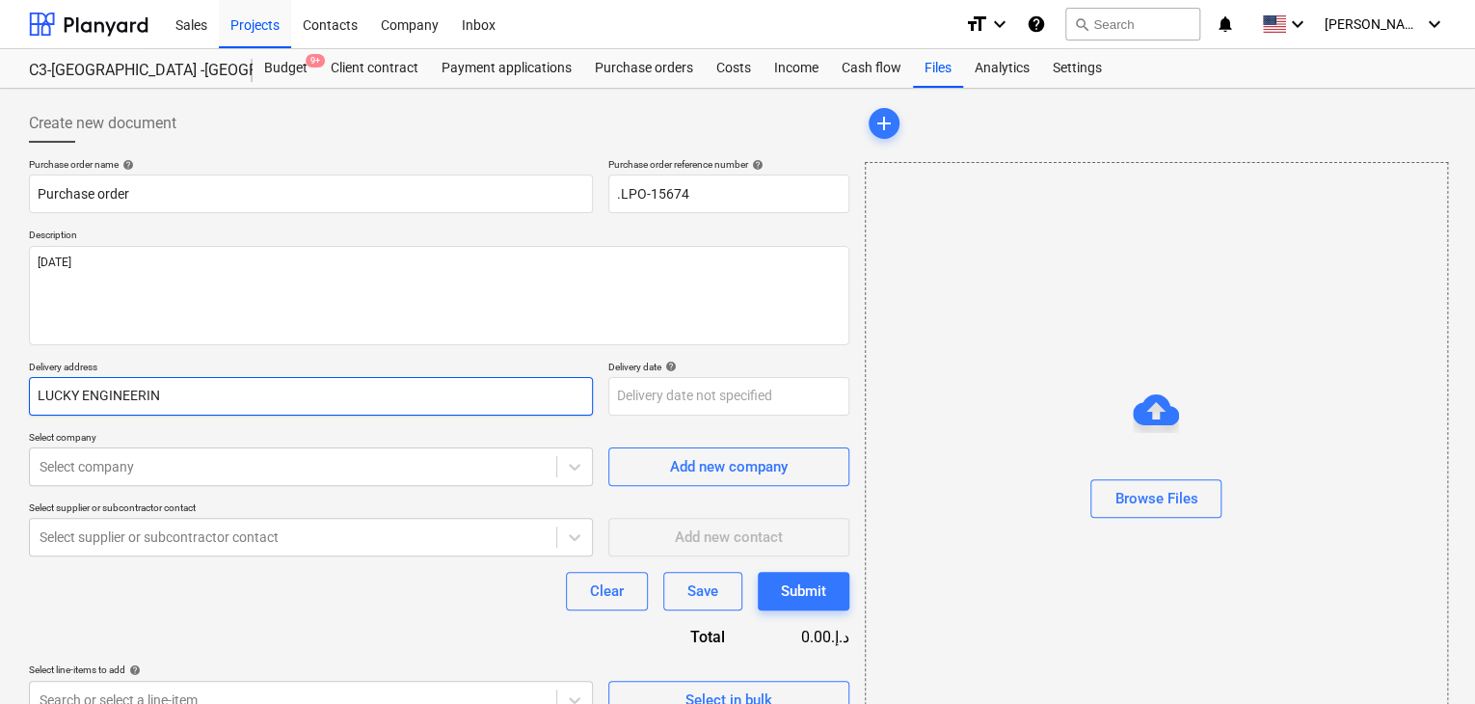
type textarea "x"
type input "LUCKY ENGINEERING"
type textarea "x"
type input "LUCKY ENGINEERING"
type textarea "x"
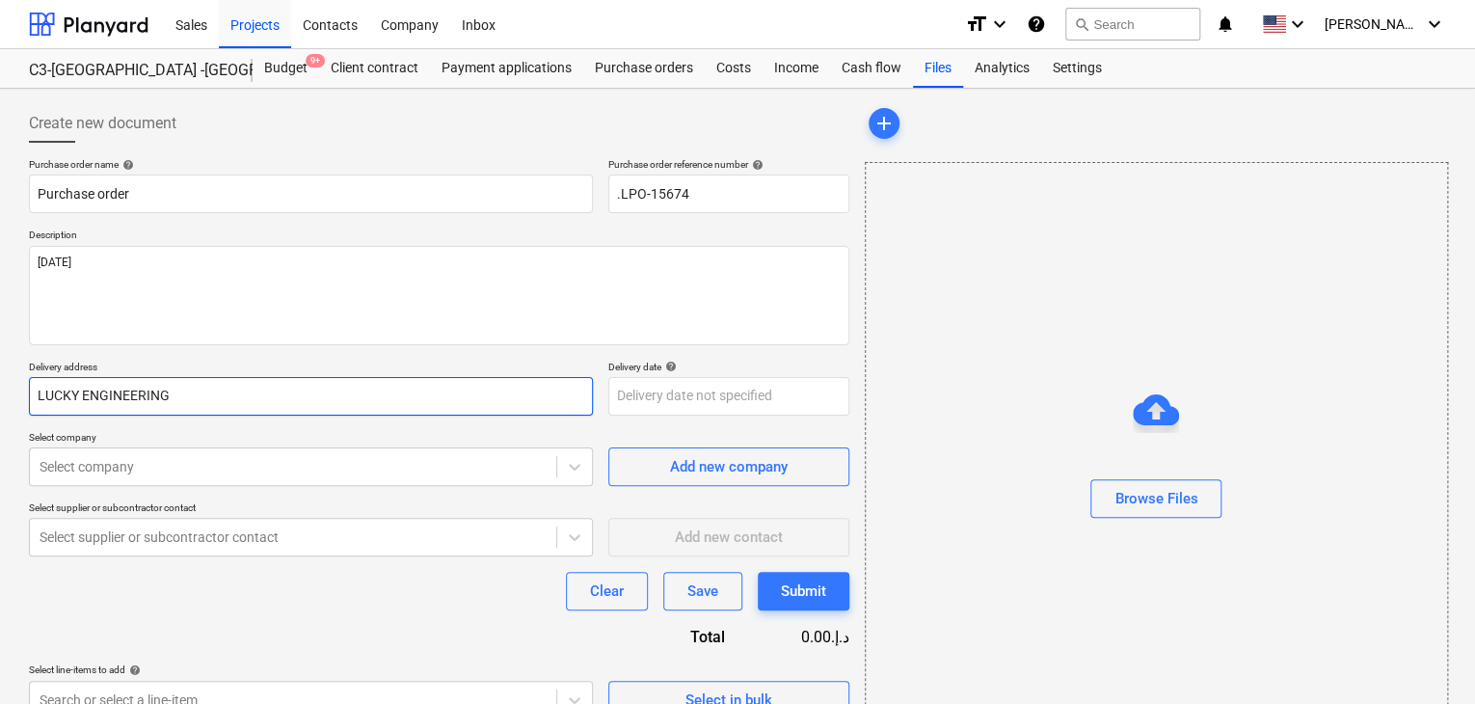
type input "LUCKY ENGINEERING S"
type textarea "x"
type input "LUCKY ENGINEERING SE"
type textarea "x"
type input "LUCKY ENGINEERING SER"
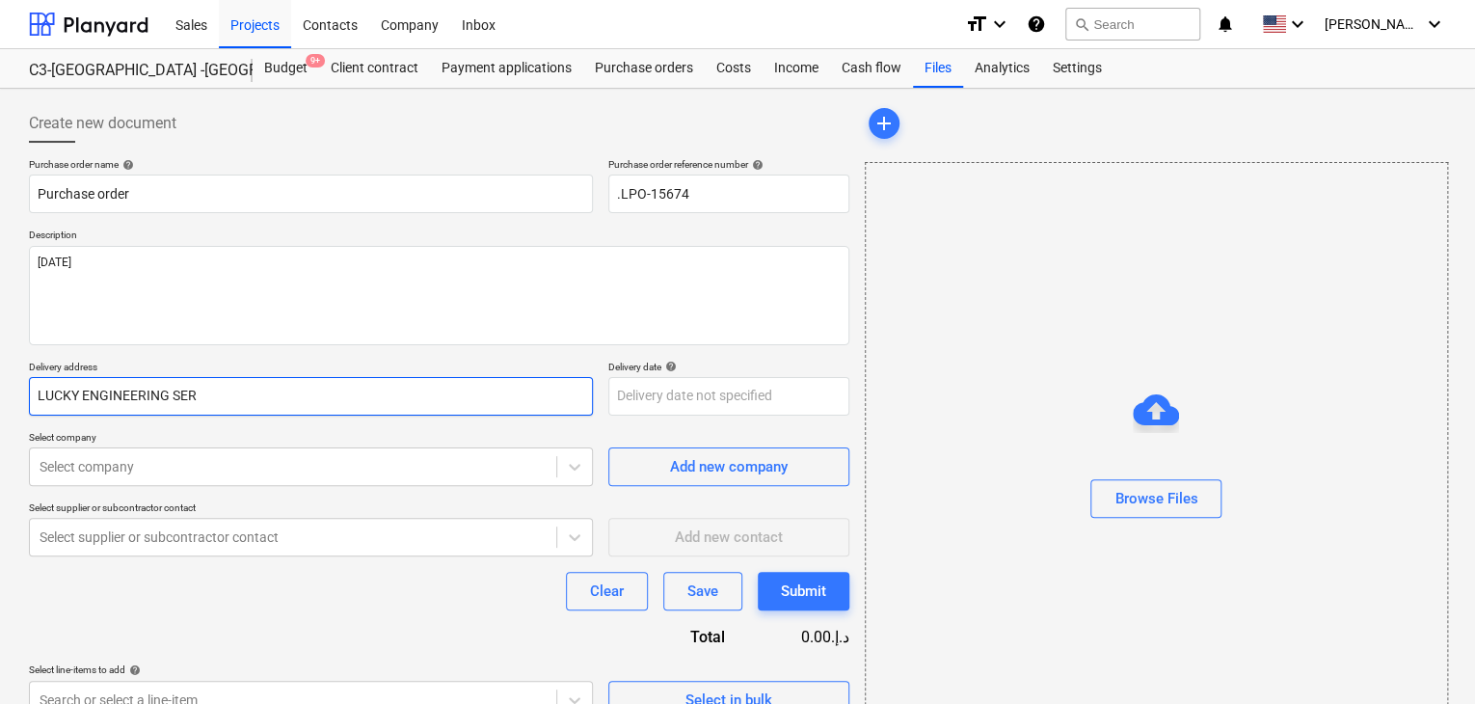
type textarea "x"
type input "LUCKY ENGINEERING SERV"
type textarea "x"
type input "LUCKY ENGINEERING SERVI"
type textarea "x"
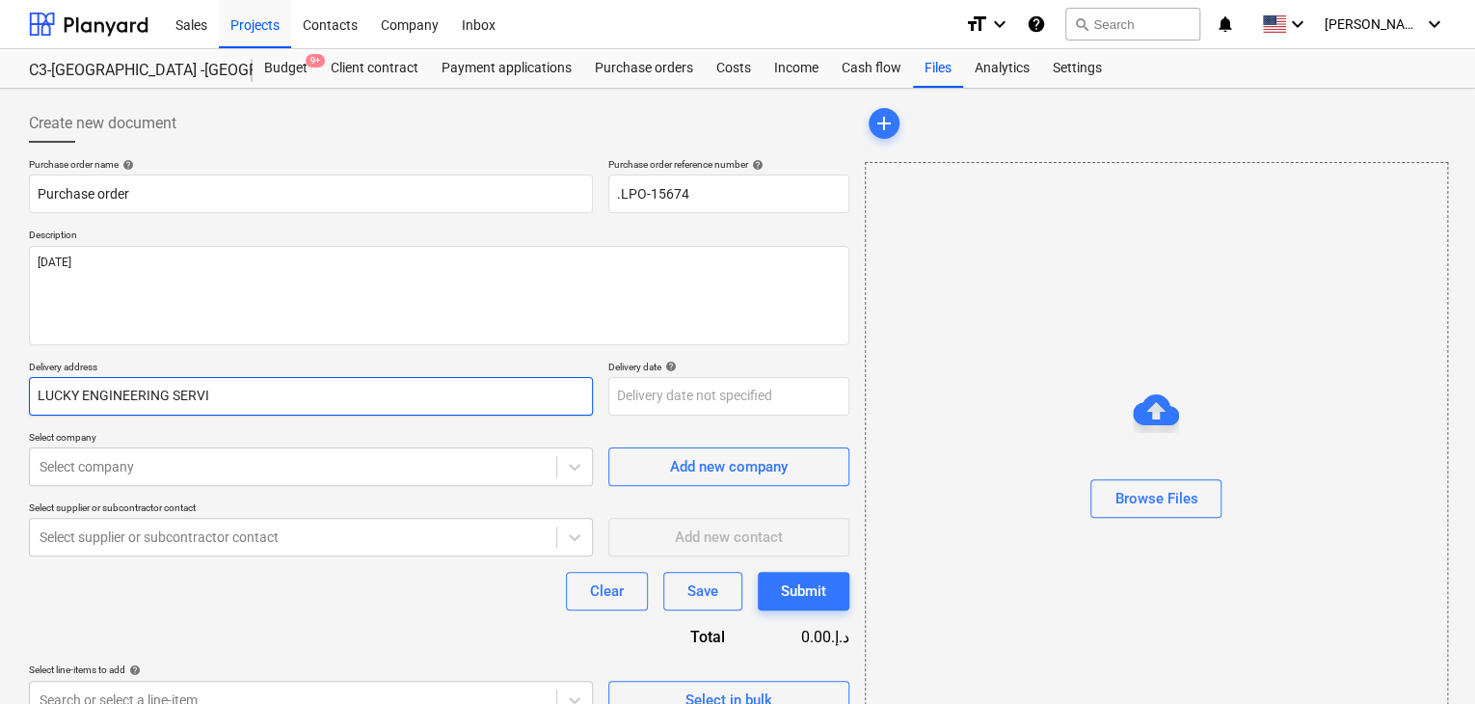
type input "LUCKY ENGINEERING SERVIC"
type textarea "x"
type input "LUCKY ENGINEERING SERVICE"
type textarea "x"
type input "LUCKY ENGINEERING SERVICES"
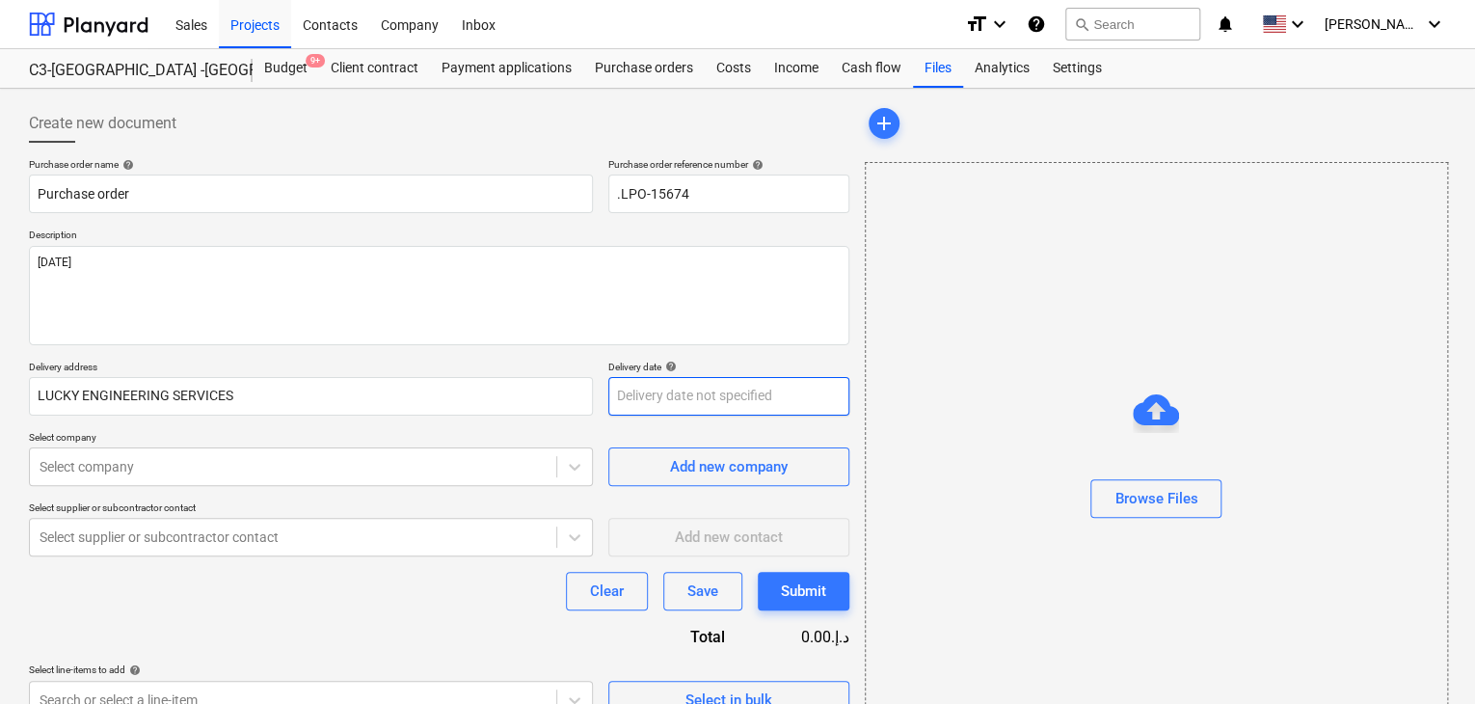
click at [668, 392] on body "Sales Projects Contacts Company Inbox format_size keyboard_arrow_down help sear…" at bounding box center [737, 352] width 1475 height 704
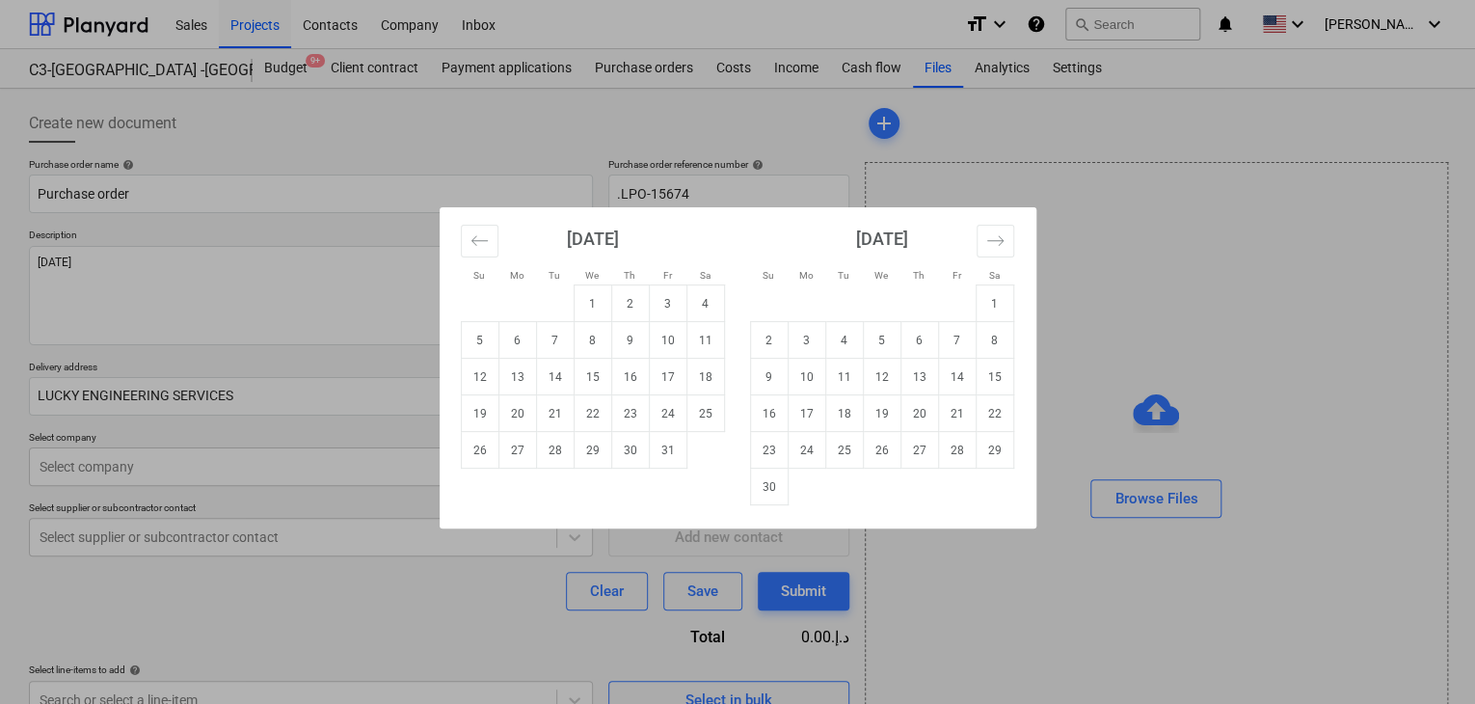
click at [658, 447] on td "31" at bounding box center [668, 450] width 38 height 37
type textarea "x"
type input "[DATE]"
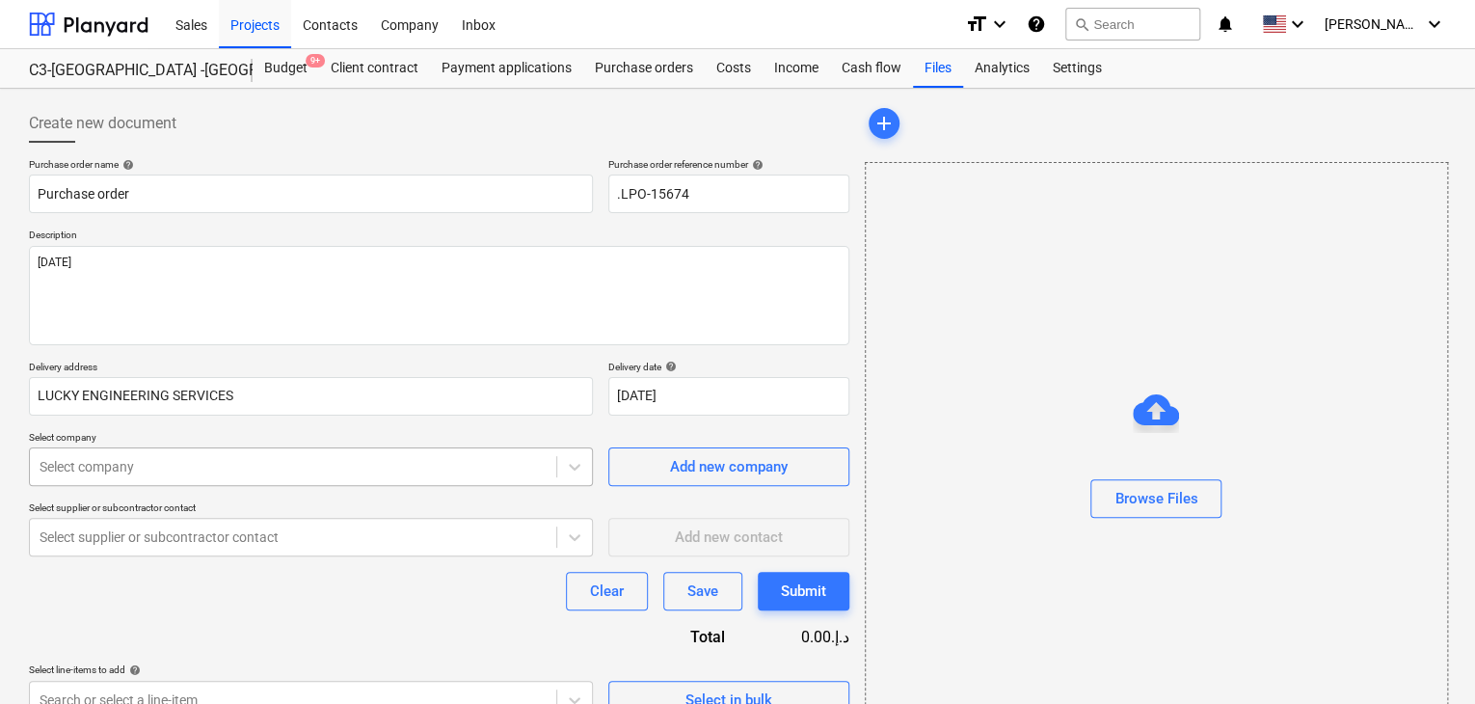
click at [234, 472] on body "Sales Projects Contacts Company Inbox format_size keyboard_arrow_down help sear…" at bounding box center [737, 352] width 1475 height 704
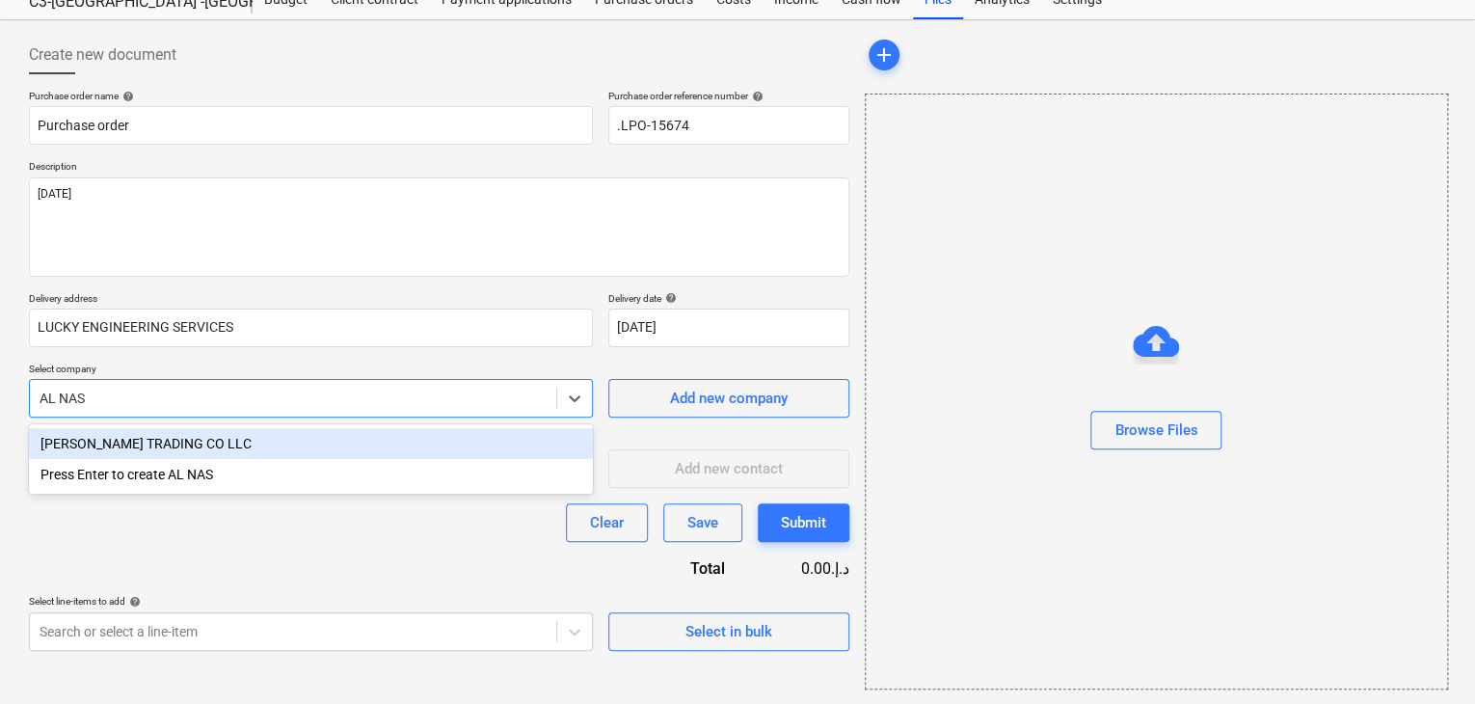
type input "[PERSON_NAME]"
click at [256, 455] on div "[PERSON_NAME] TRADING CO LLC" at bounding box center [311, 443] width 564 height 31
type textarea "x"
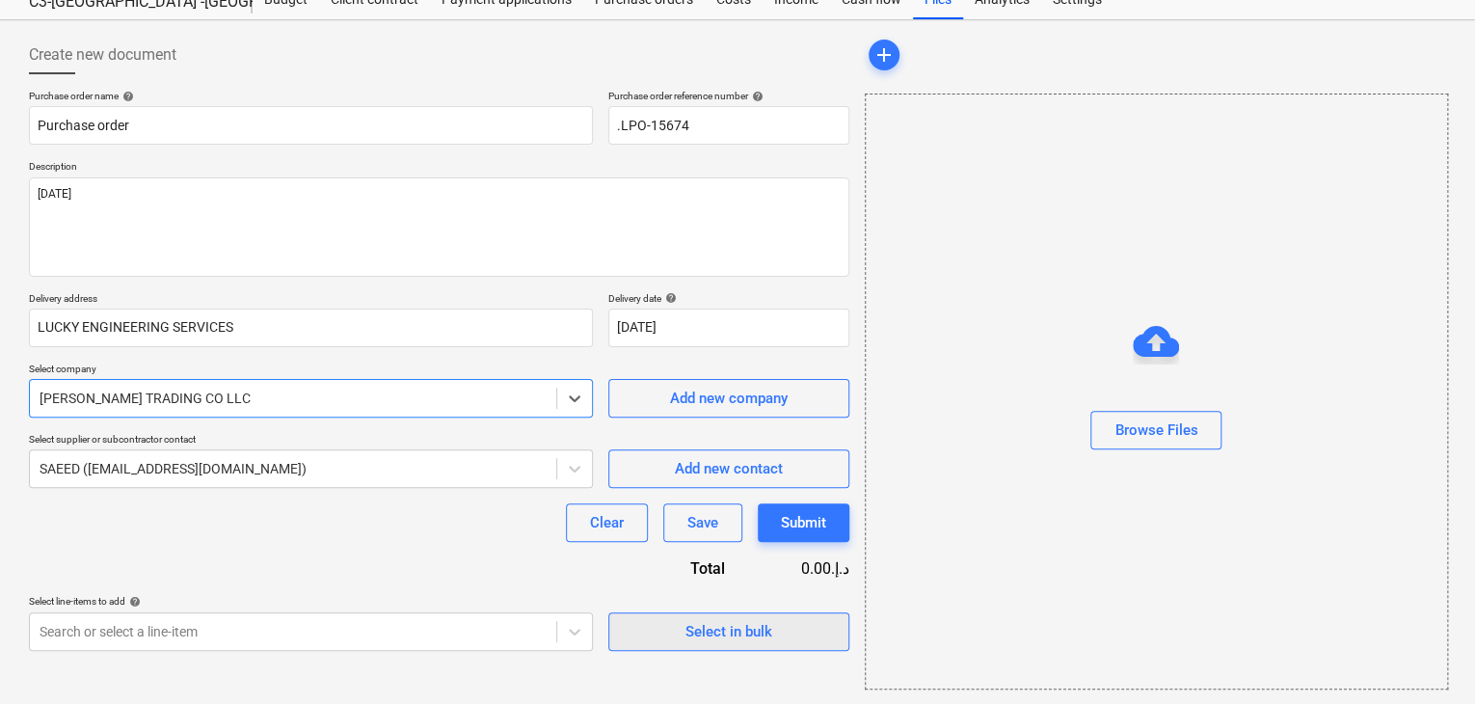
click at [660, 634] on span "Select in bulk" at bounding box center [729, 631] width 193 height 25
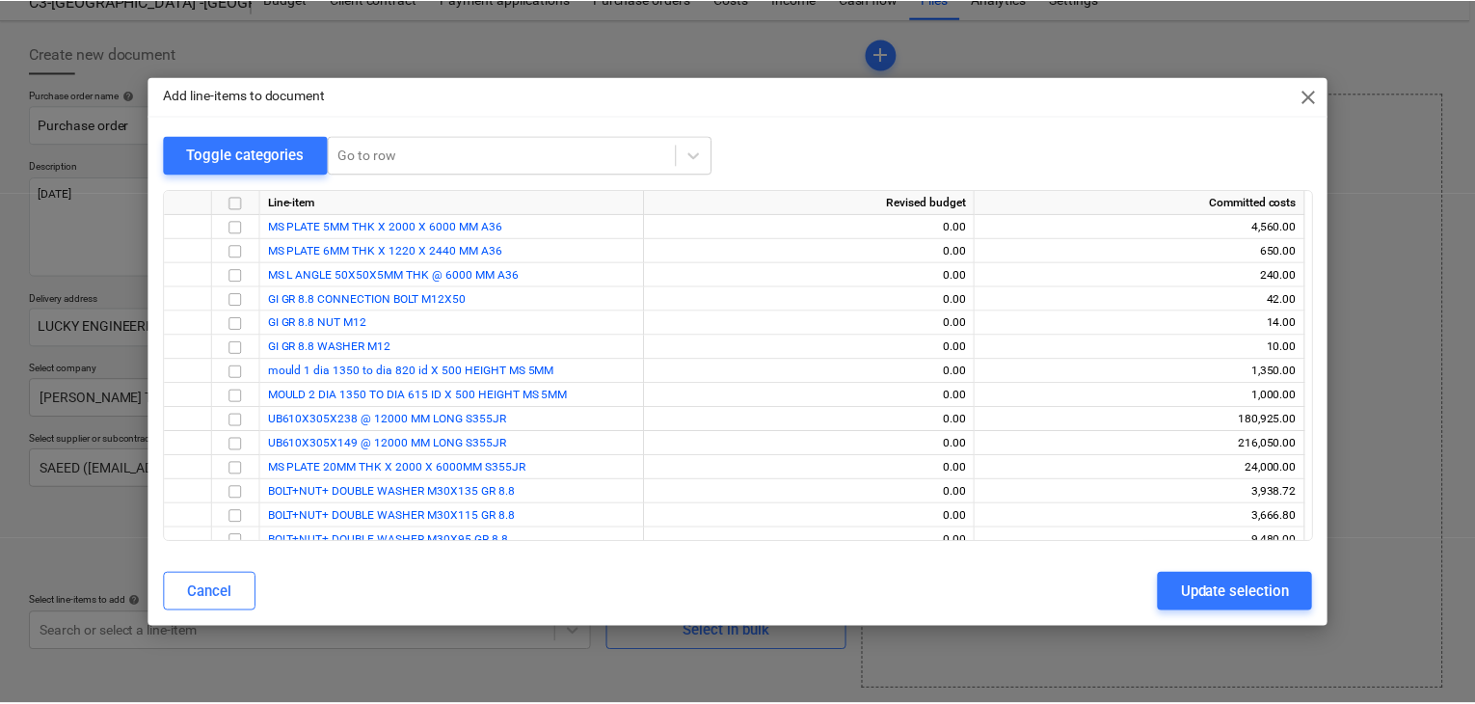
scroll to position [204, 0]
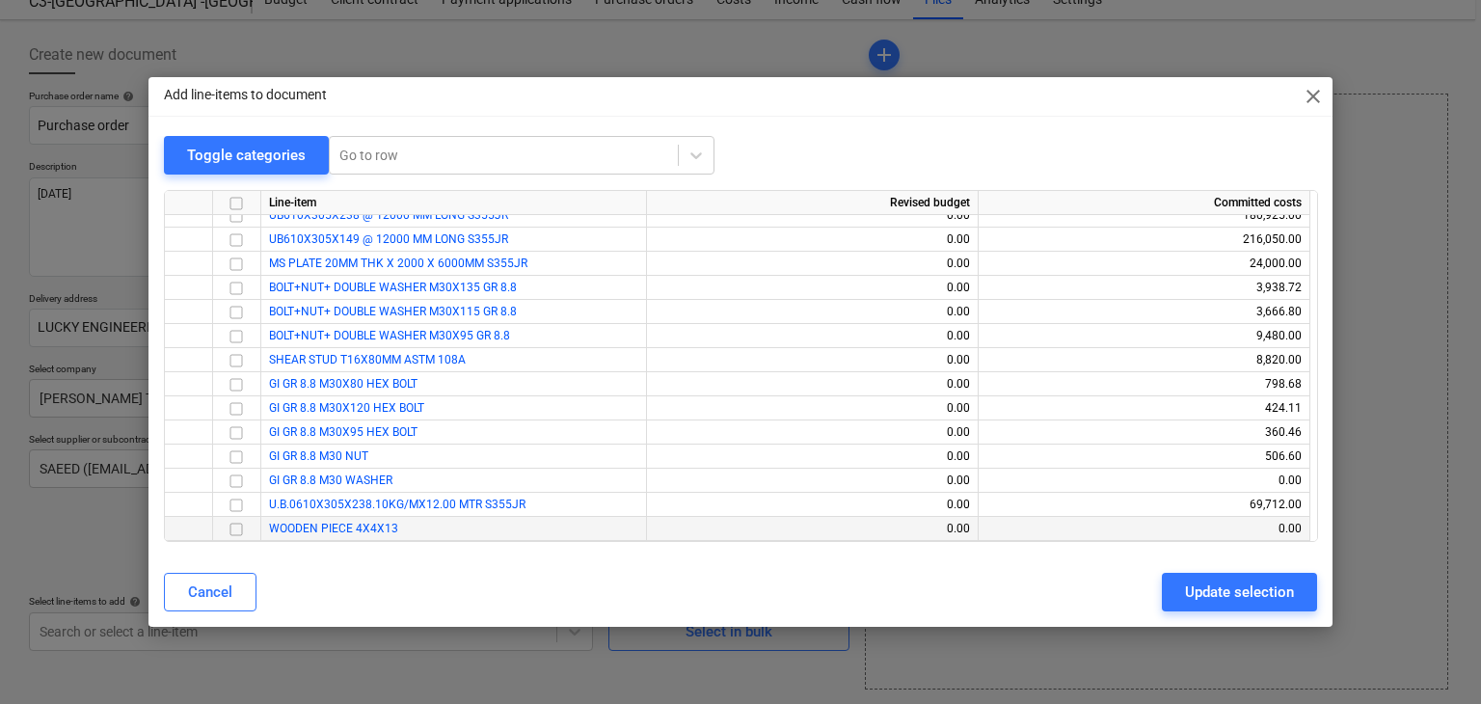
click at [249, 533] on div at bounding box center [237, 529] width 48 height 24
click at [243, 533] on input "checkbox" at bounding box center [236, 529] width 23 height 23
drag, startPoint x: 1245, startPoint y: 583, endPoint x: 761, endPoint y: 577, distance: 484.1
click at [1235, 588] on div "Update selection" at bounding box center [1239, 592] width 109 height 25
type textarea "x"
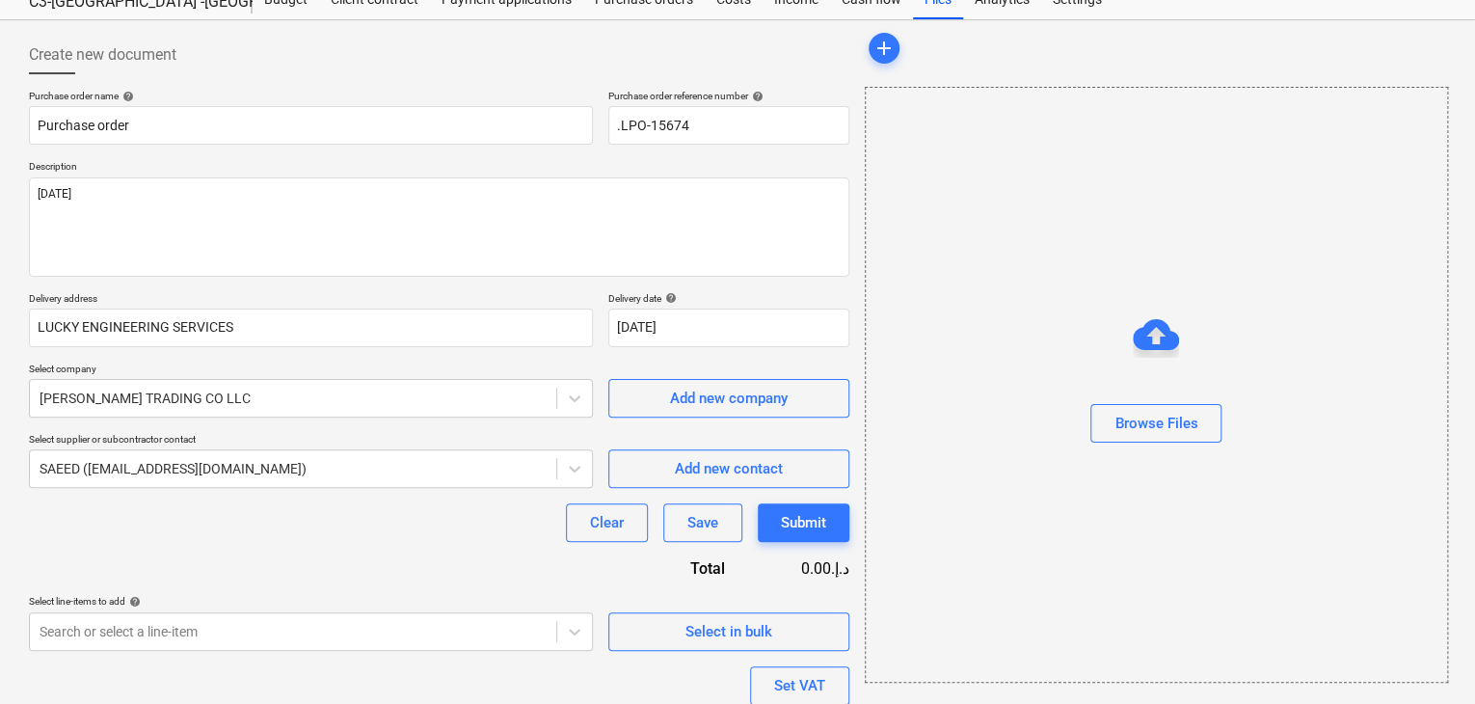
scroll to position [212, 0]
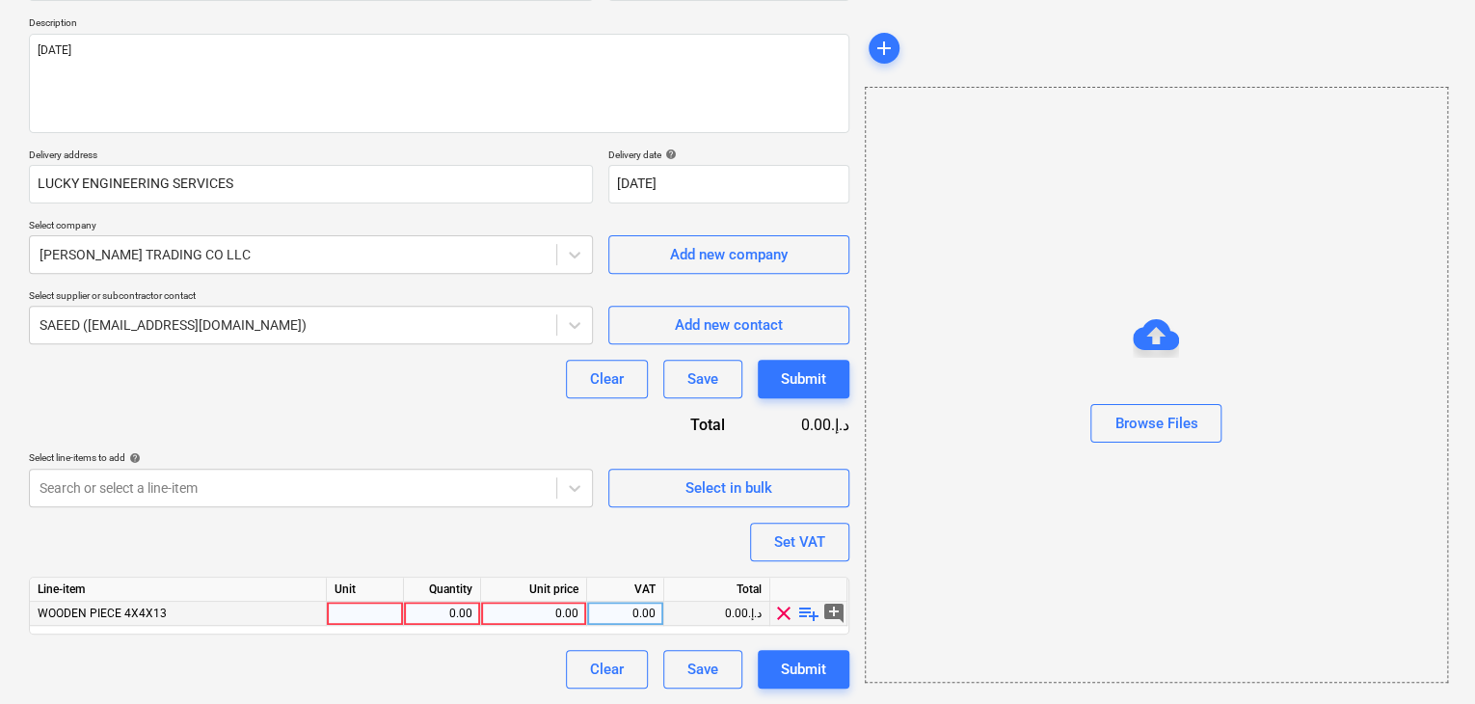
click at [345, 609] on div at bounding box center [365, 614] width 77 height 24
type input "B"
type input "NOS"
type textarea "x"
click at [444, 622] on div "0.00" at bounding box center [442, 614] width 61 height 24
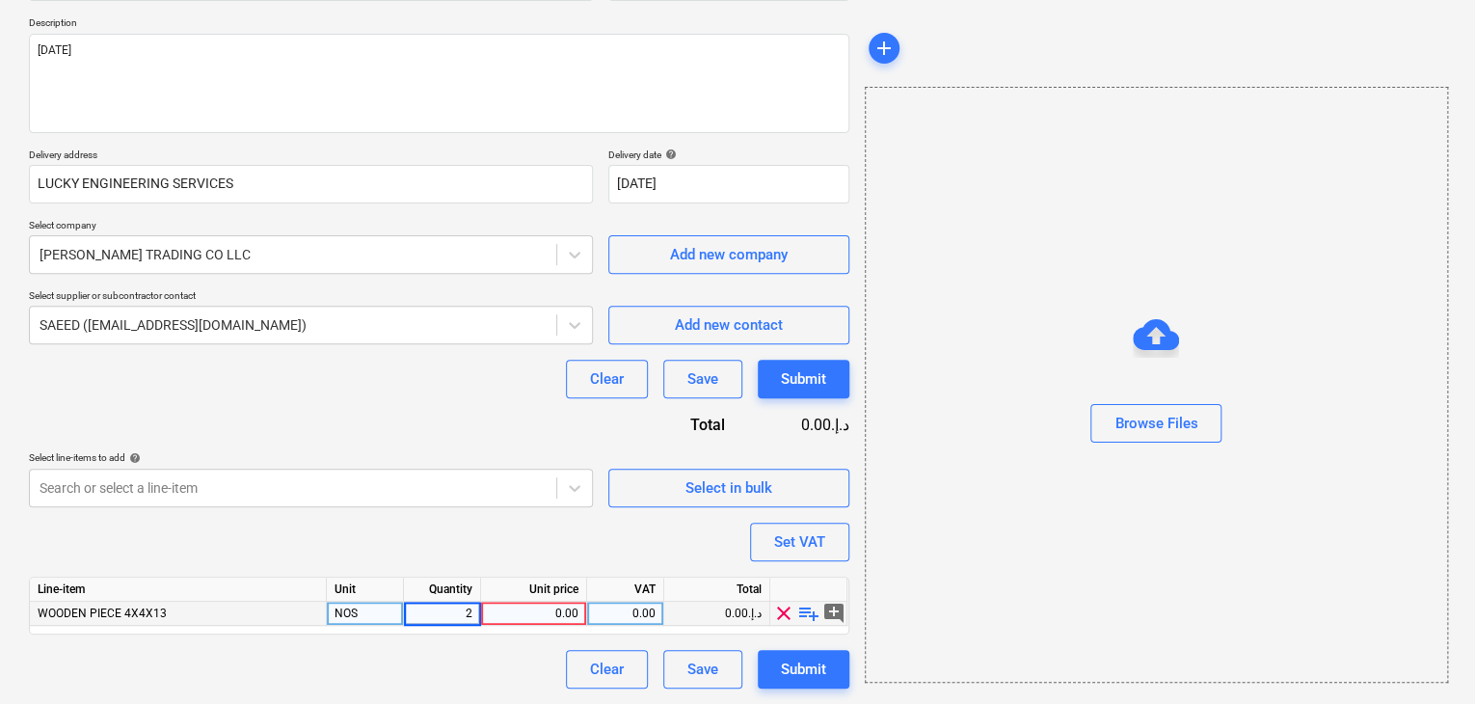
type input "20"
type textarea "x"
click at [533, 616] on div "0.00" at bounding box center [534, 614] width 90 height 24
type input "40"
type textarea "x"
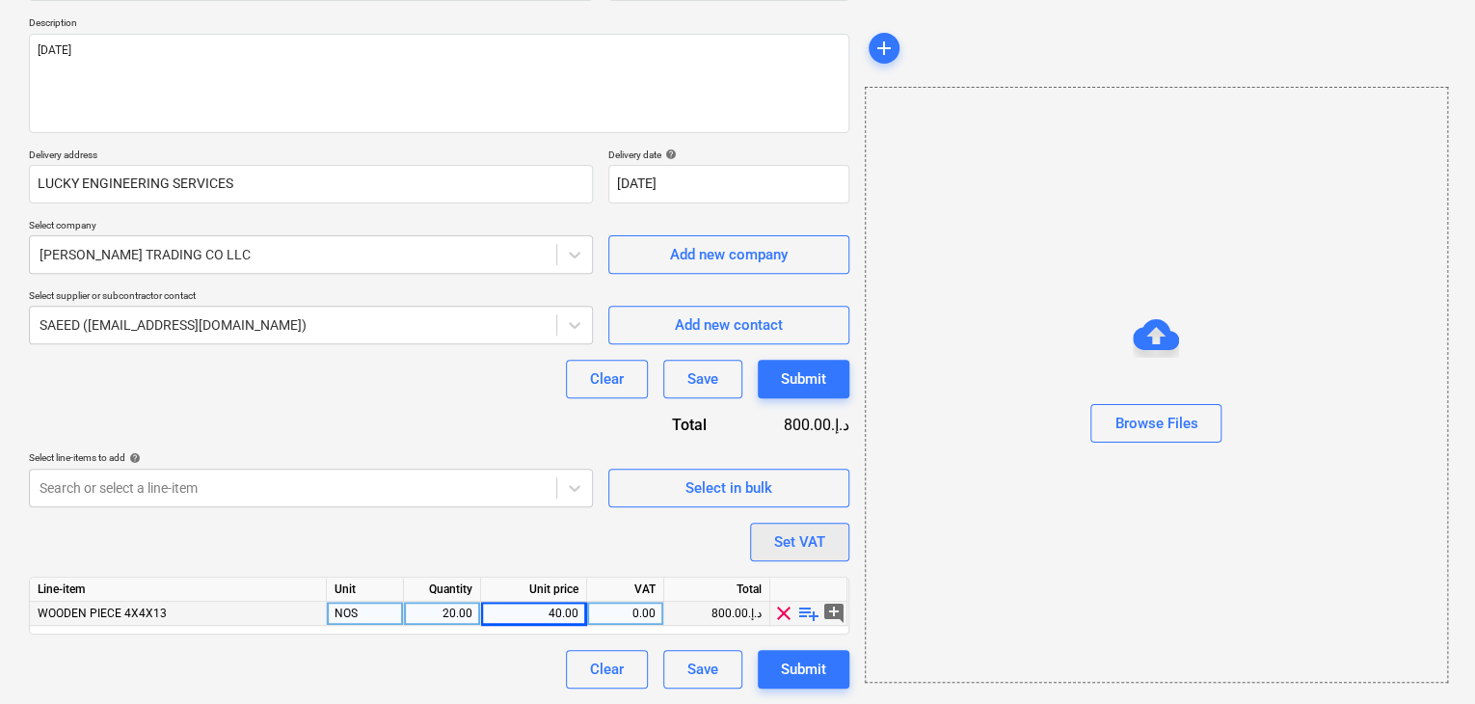
drag, startPoint x: 891, startPoint y: 550, endPoint x: 767, endPoint y: 538, distance: 124.9
click at [881, 549] on div "Browse Files" at bounding box center [1156, 385] width 583 height 596
click at [767, 538] on button "Set VAT" at bounding box center [799, 542] width 99 height 39
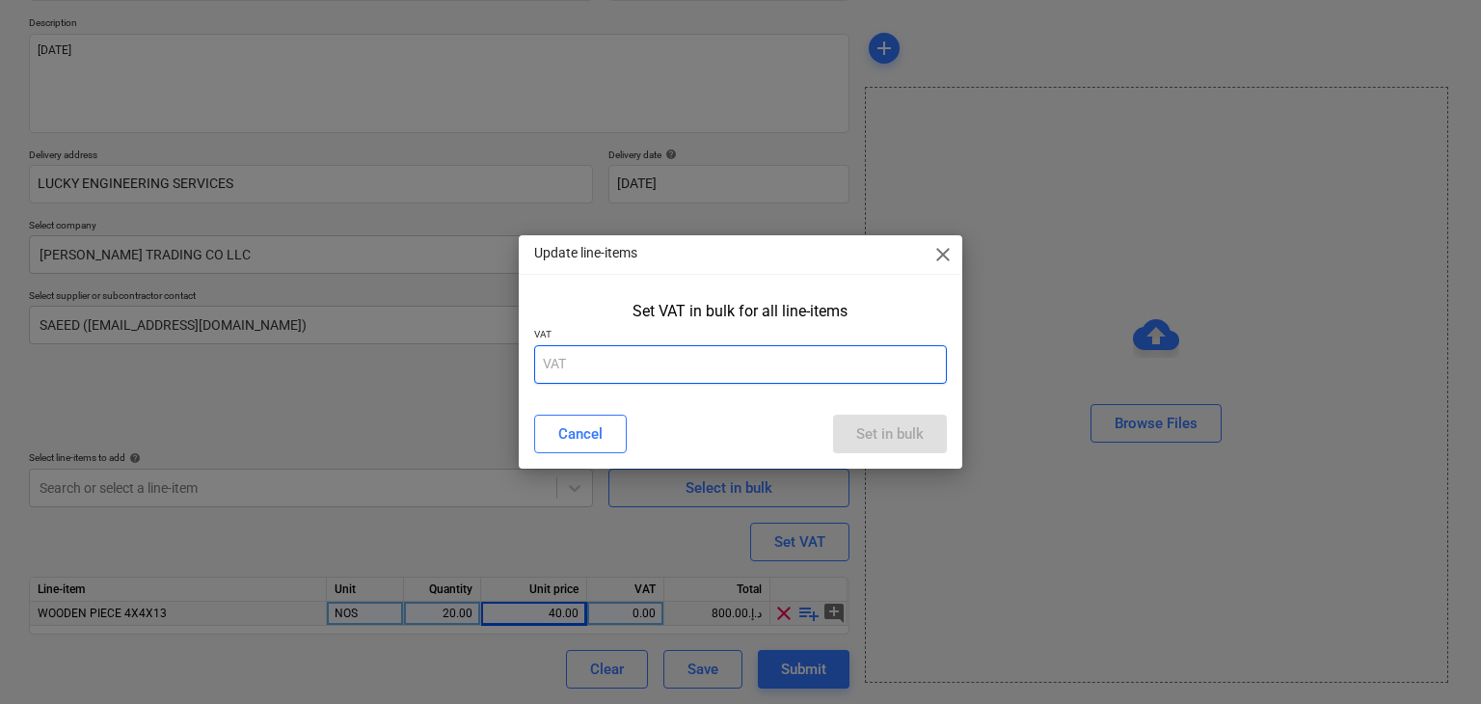
click at [628, 375] on input "text" at bounding box center [741, 364] width 414 height 39
type input "5"
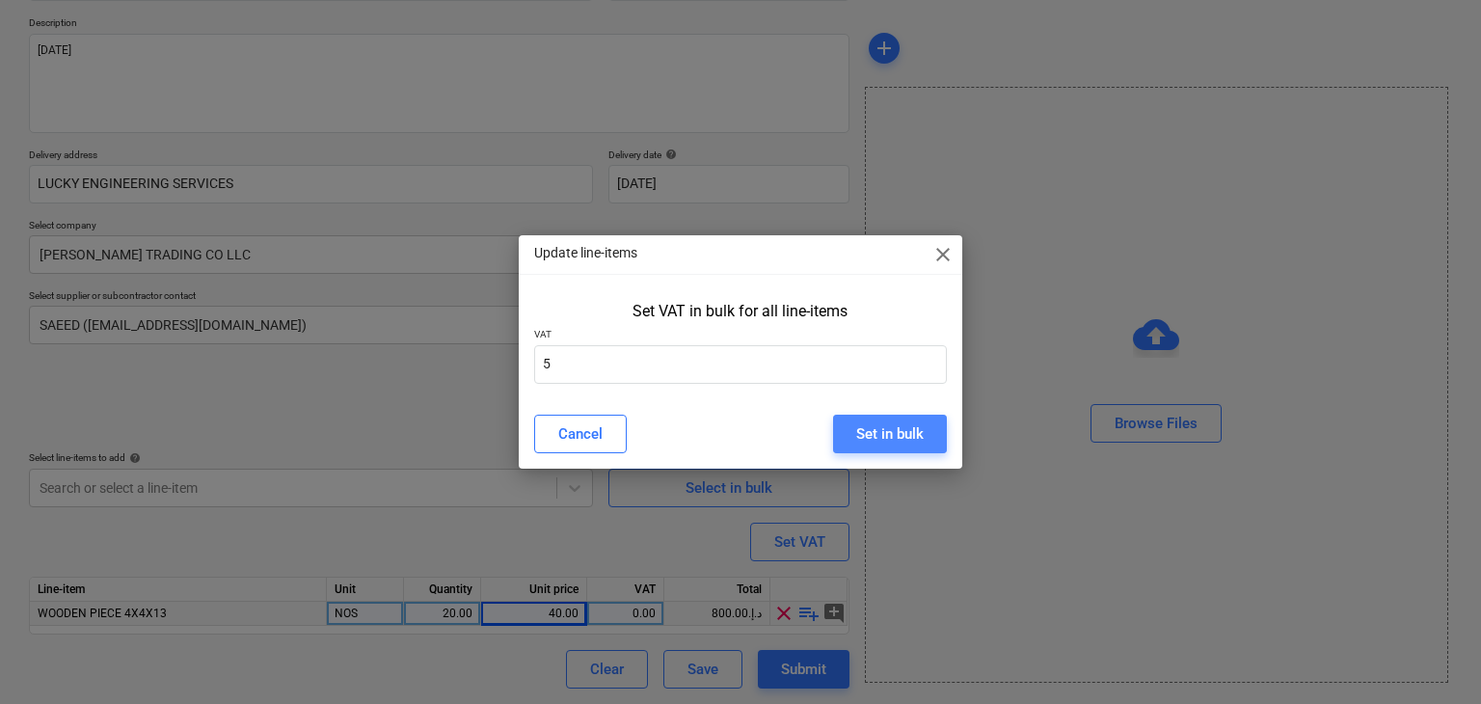
click at [922, 429] on button "Set in bulk" at bounding box center [890, 434] width 114 height 39
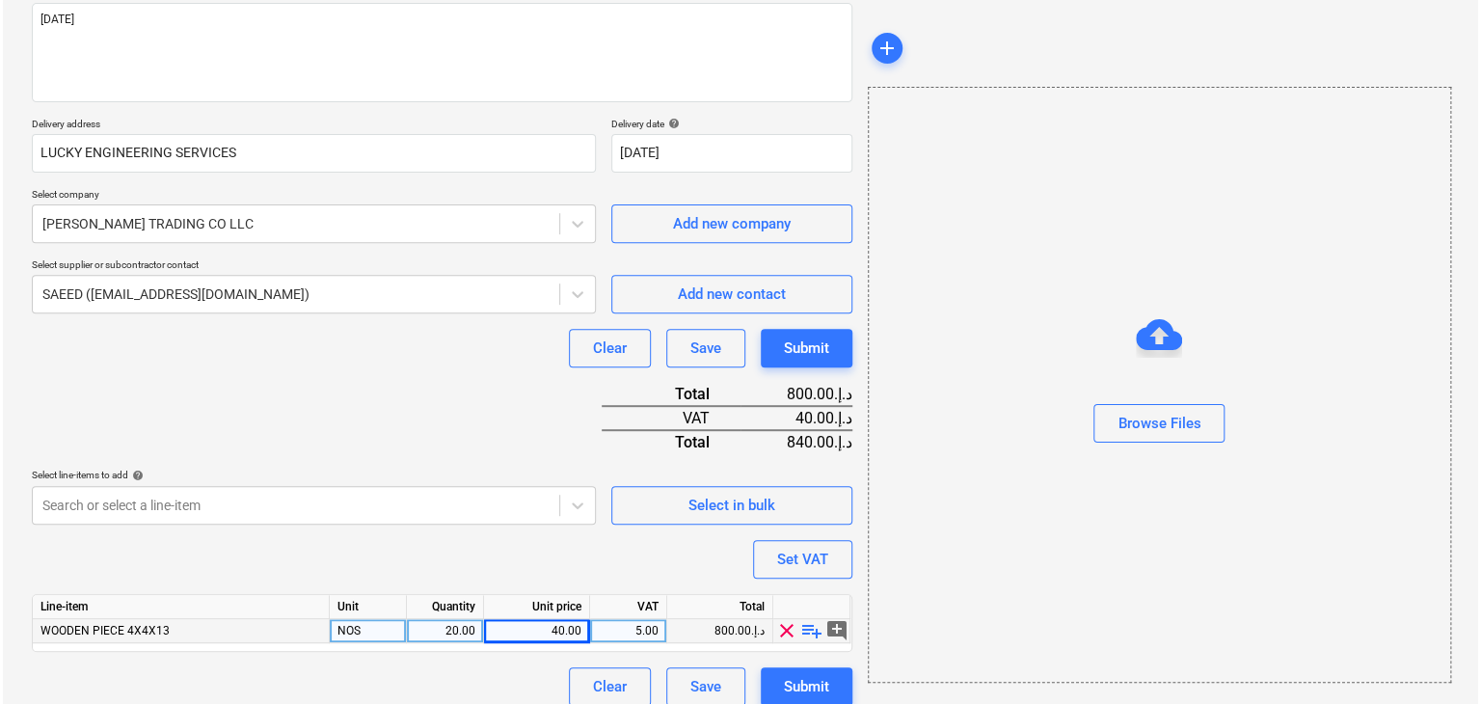
scroll to position [259, 0]
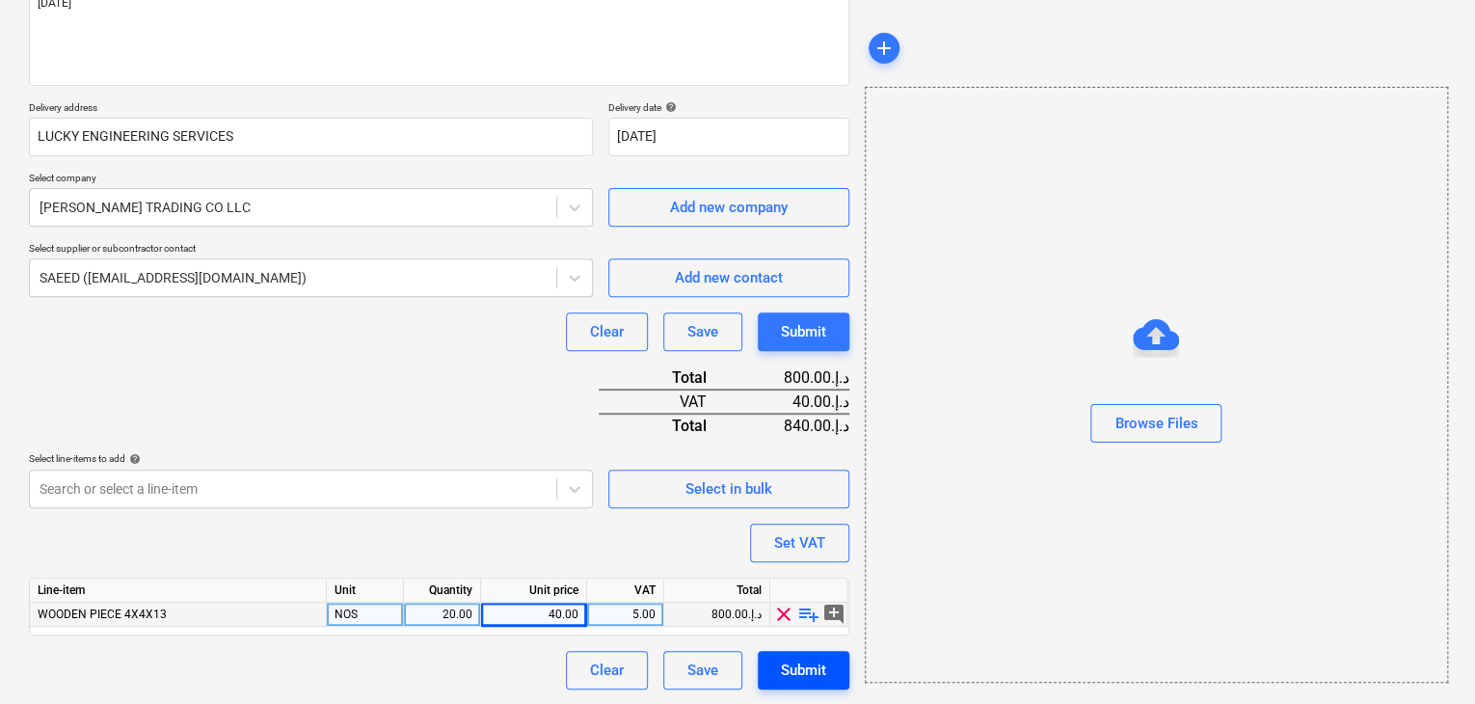
click at [812, 662] on div "Submit" at bounding box center [803, 670] width 45 height 25
type textarea "x"
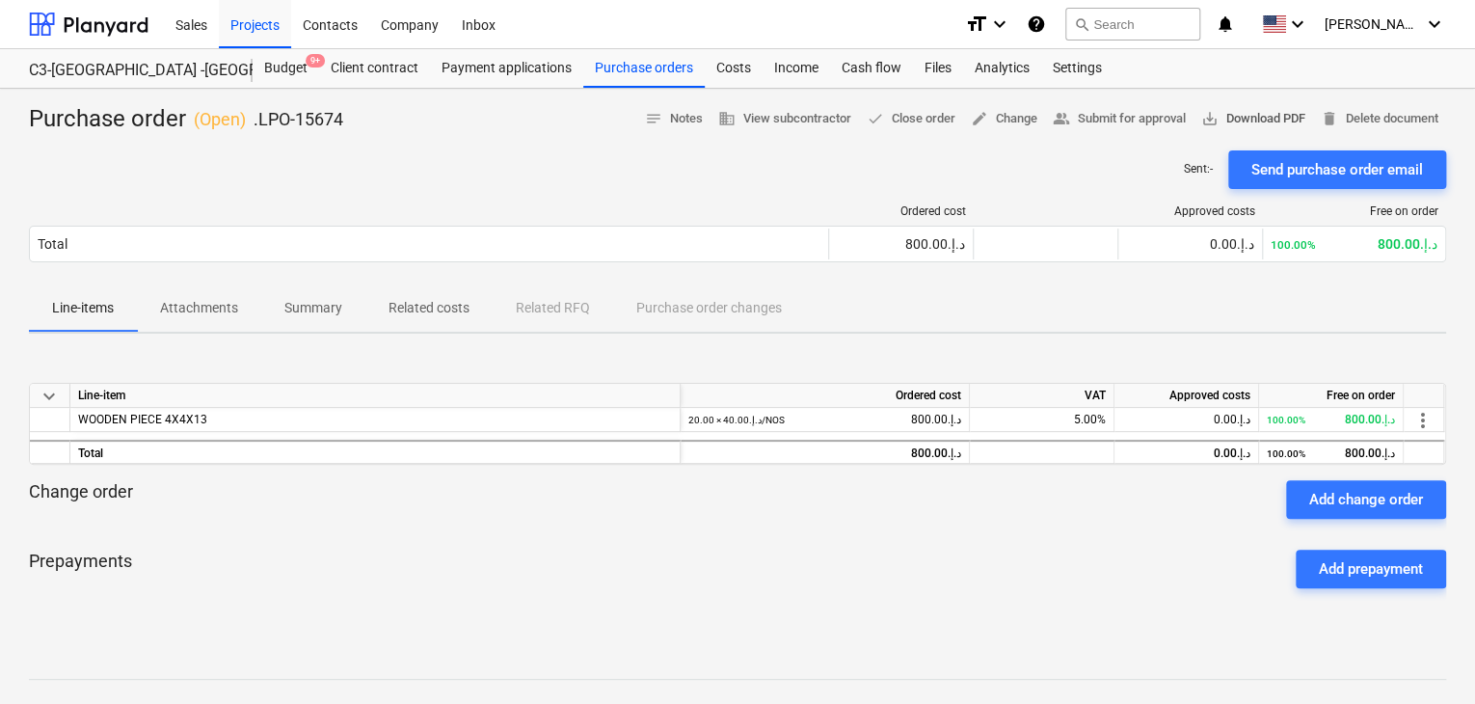
click at [1275, 115] on span "save_alt Download PDF" at bounding box center [1254, 119] width 104 height 22
